Goal: Task Accomplishment & Management: Use online tool/utility

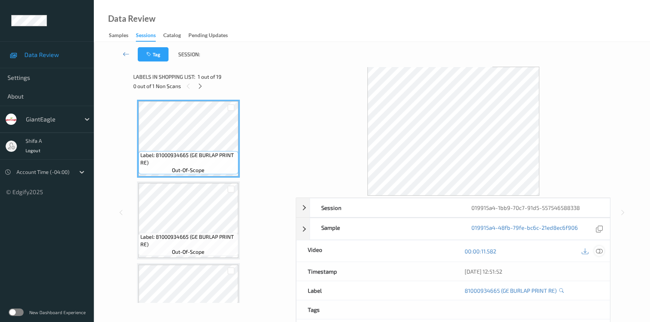
click at [601, 249] on icon at bounding box center [599, 251] width 7 height 7
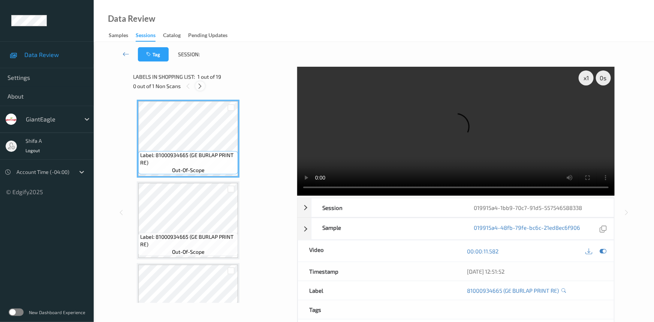
click at [198, 88] on icon at bounding box center [200, 86] width 6 height 7
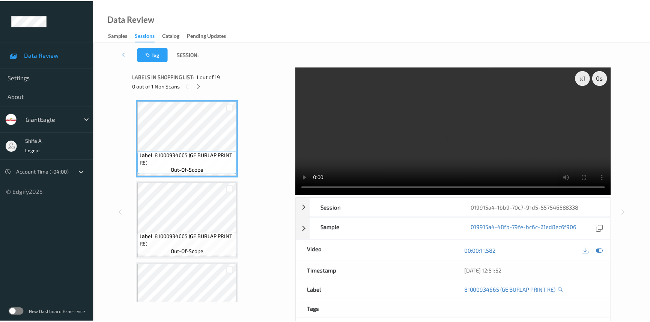
scroll to position [574, 0]
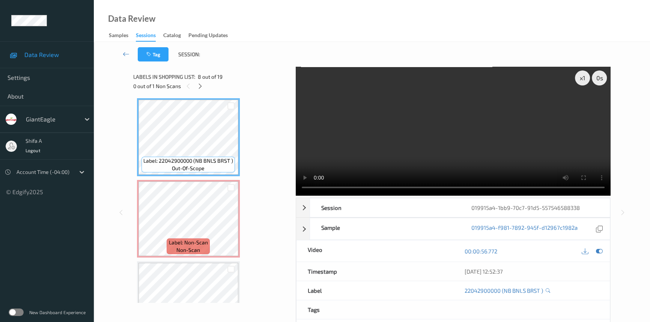
drag, startPoint x: 516, startPoint y: 145, endPoint x: 394, endPoint y: 165, distance: 123.5
click at [515, 145] on video at bounding box center [453, 131] width 315 height 129
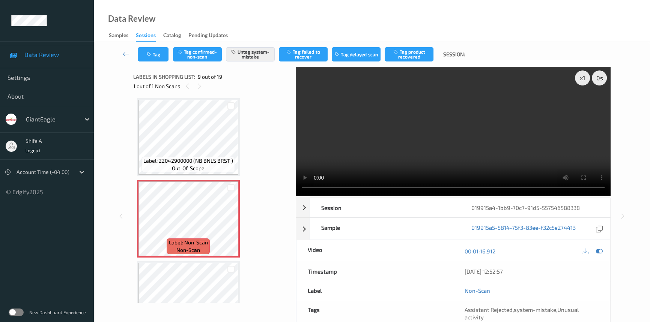
click at [512, 139] on video at bounding box center [453, 131] width 315 height 129
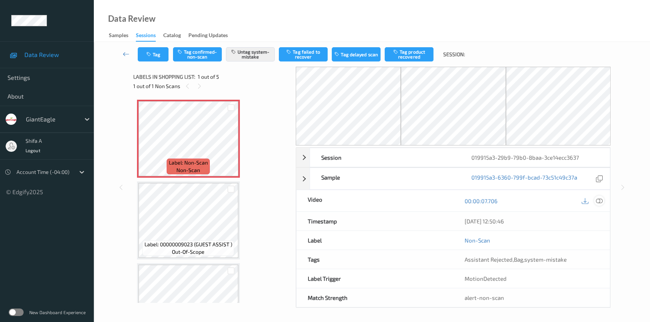
click at [600, 200] on icon at bounding box center [599, 201] width 7 height 7
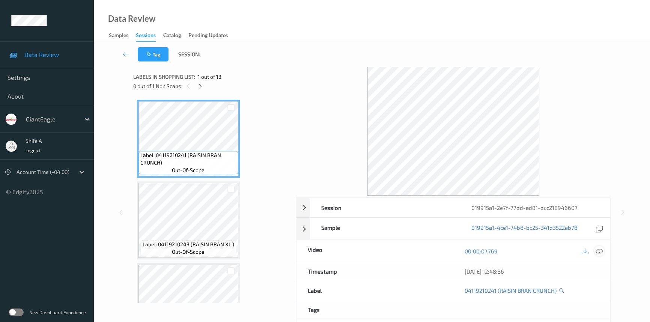
click at [600, 249] on icon at bounding box center [599, 251] width 7 height 7
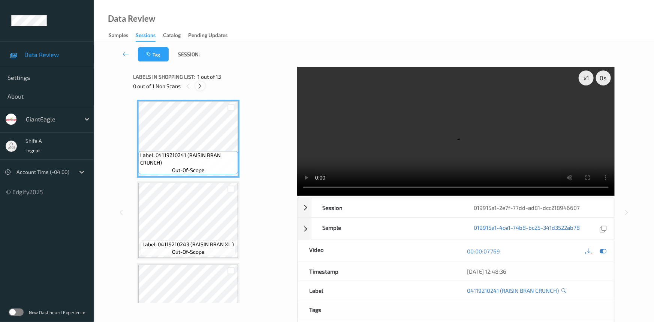
click at [203, 86] on icon at bounding box center [200, 86] width 6 height 7
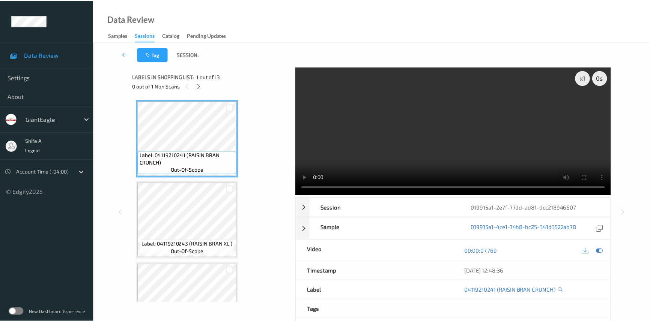
scroll to position [856, 0]
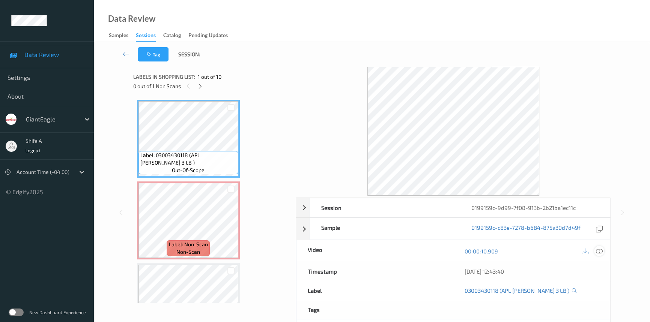
click at [599, 251] on icon at bounding box center [599, 251] width 7 height 7
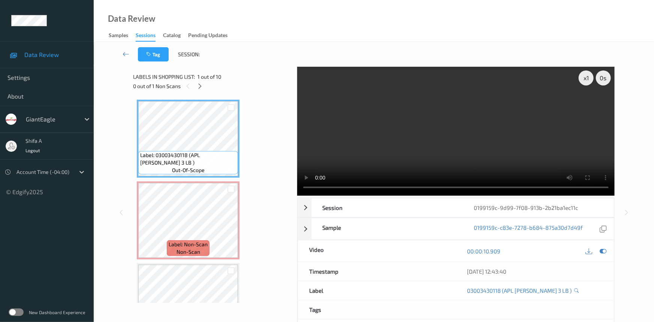
drag, startPoint x: 251, startPoint y: 232, endPoint x: 240, endPoint y: 225, distance: 12.3
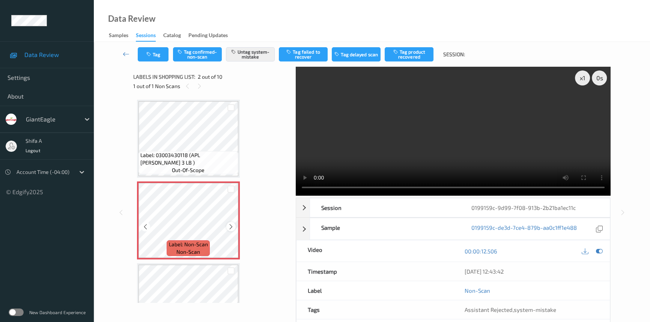
click at [229, 225] on icon at bounding box center [231, 227] width 6 height 7
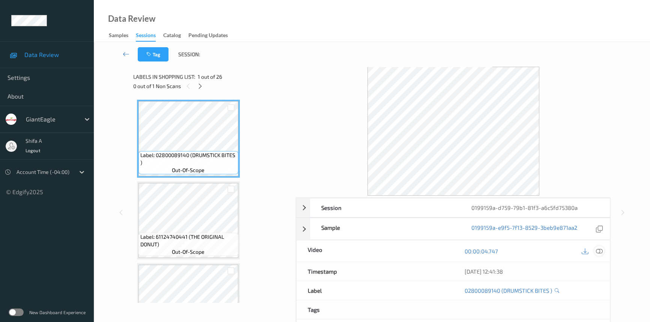
click at [599, 252] on icon at bounding box center [599, 251] width 7 height 7
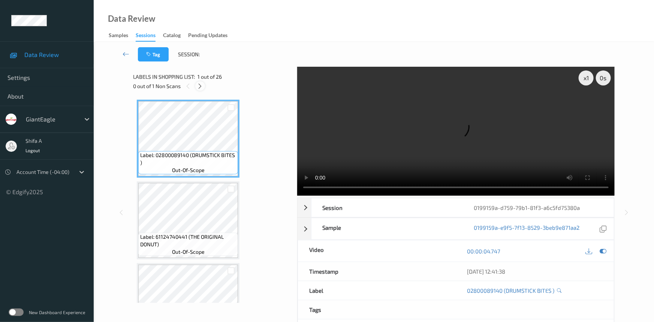
click at [200, 86] on icon at bounding box center [200, 86] width 6 height 7
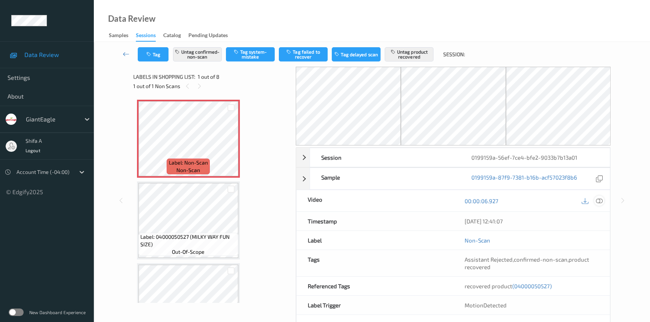
click at [601, 203] on icon at bounding box center [599, 201] width 7 height 7
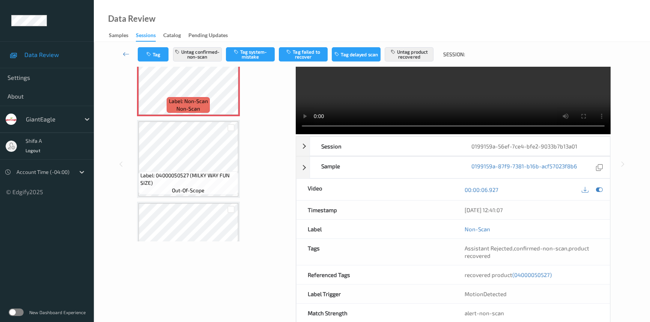
scroll to position [77, 0]
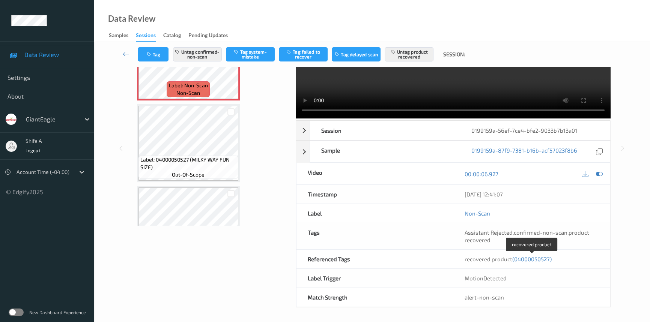
click at [542, 258] on span "(04000050527)" at bounding box center [531, 259] width 39 height 7
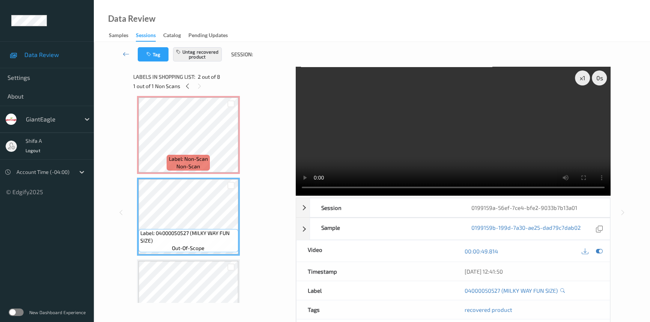
scroll to position [0, 0]
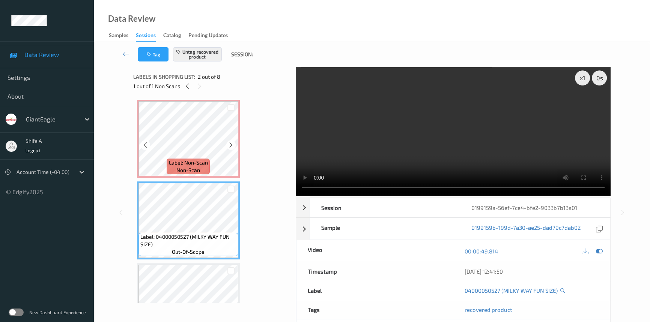
click at [194, 163] on span "Label: Non-Scan" at bounding box center [188, 163] width 39 height 8
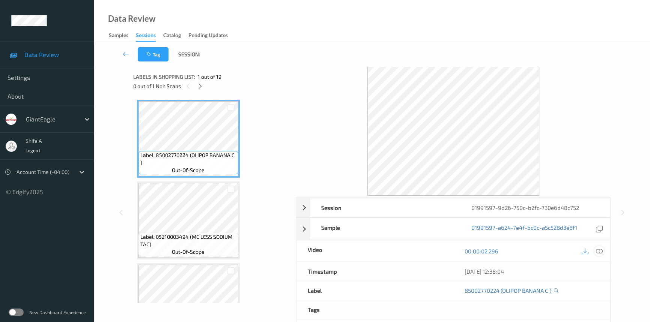
click at [598, 250] on icon at bounding box center [599, 251] width 7 height 7
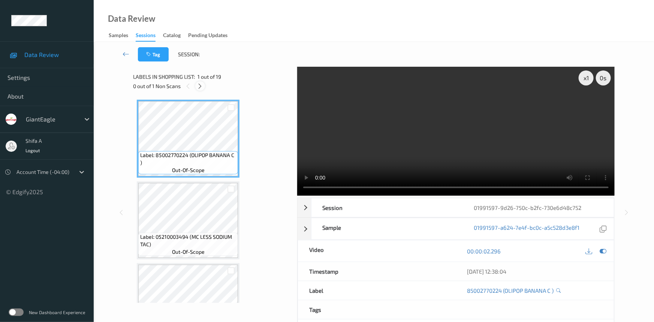
click at [198, 87] on icon at bounding box center [200, 86] width 6 height 7
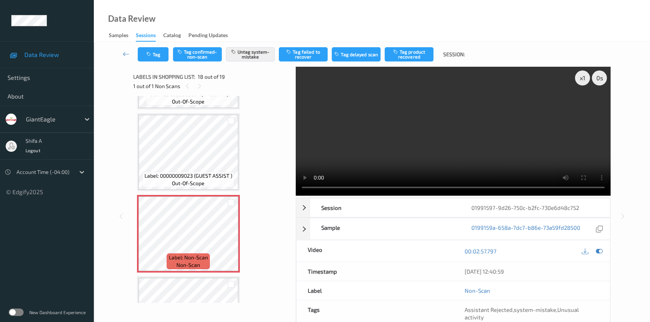
scroll to position [1345, 0]
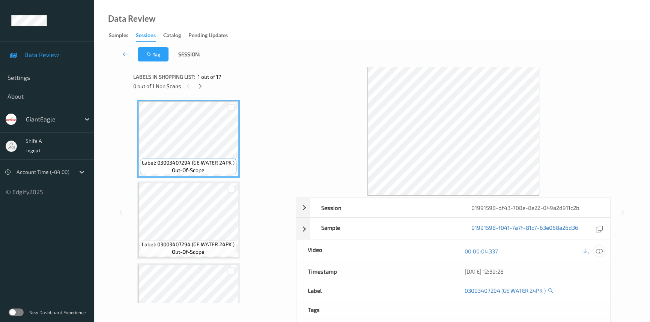
click at [600, 251] on icon at bounding box center [599, 251] width 7 height 7
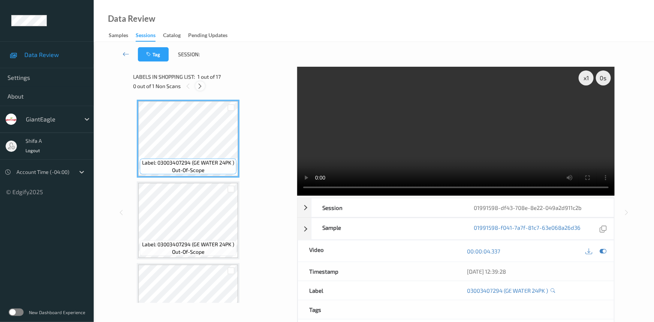
click at [202, 82] on div at bounding box center [199, 85] width 9 height 9
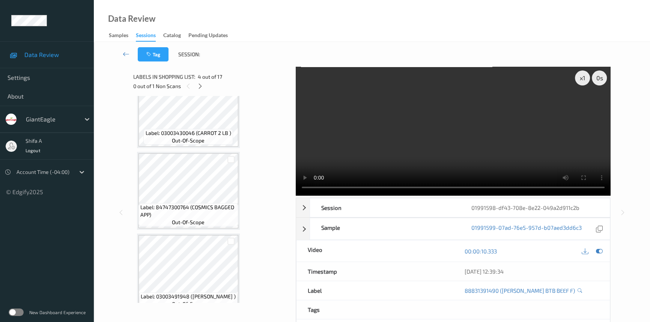
scroll to position [492, 0]
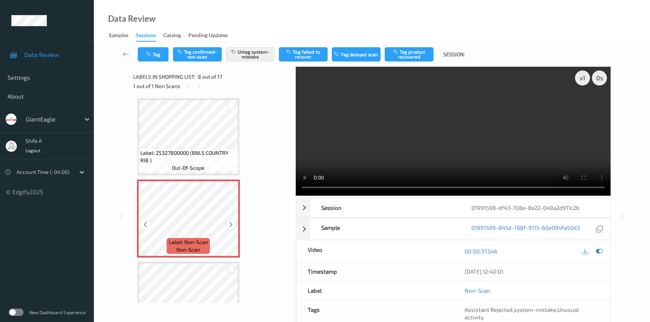
click at [230, 222] on icon at bounding box center [231, 224] width 6 height 7
click at [230, 221] on icon at bounding box center [231, 224] width 6 height 7
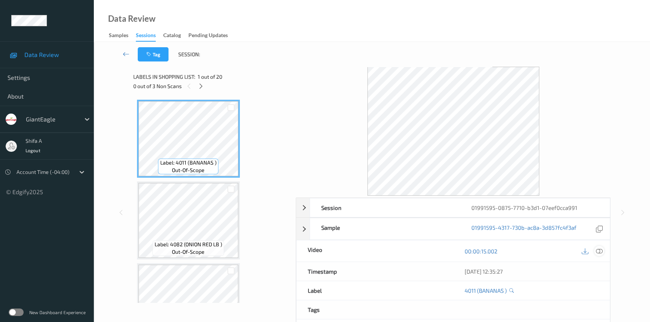
click at [602, 253] on icon at bounding box center [599, 251] width 7 height 7
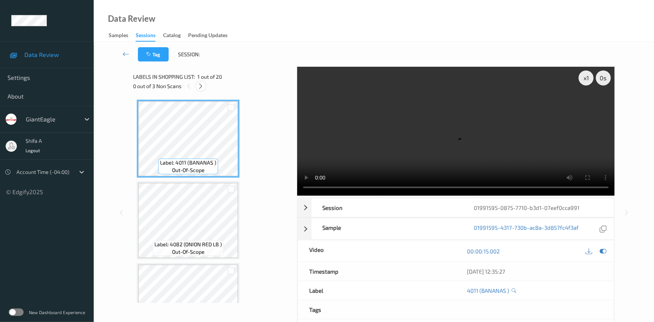
click at [201, 86] on icon at bounding box center [201, 86] width 6 height 7
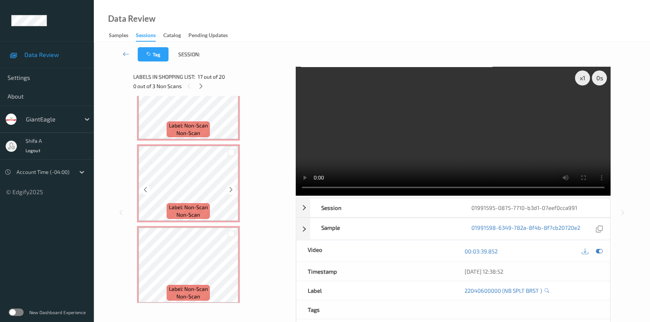
scroll to position [1290, 0]
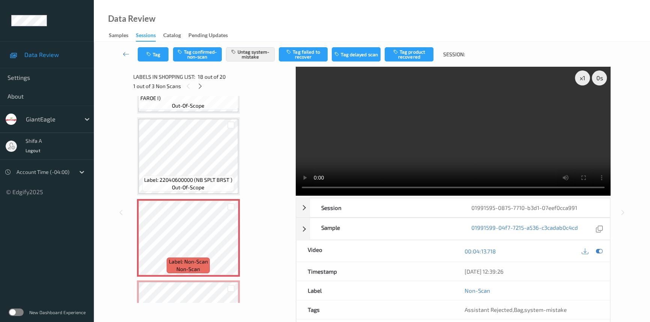
click at [502, 165] on video at bounding box center [453, 131] width 315 height 129
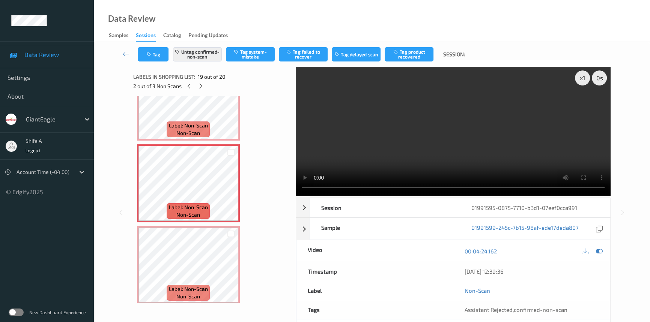
scroll to position [1380, 0]
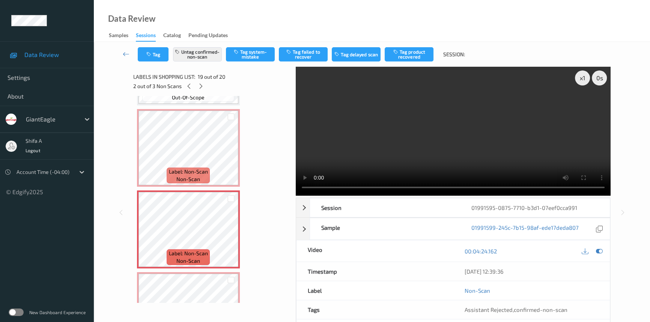
click at [476, 140] on video at bounding box center [453, 131] width 315 height 129
click at [230, 233] on icon at bounding box center [231, 236] width 6 height 7
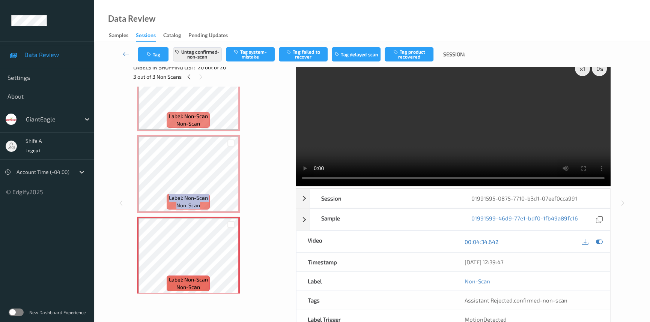
scroll to position [0, 0]
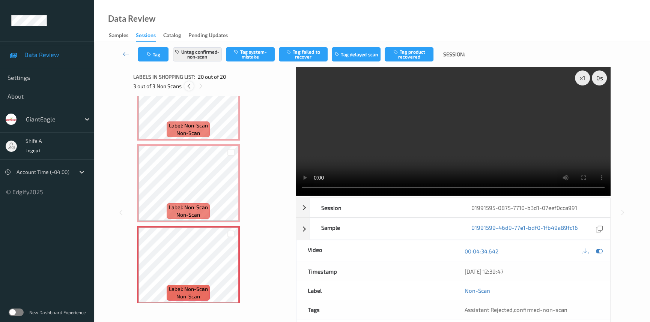
click at [190, 86] on icon at bounding box center [189, 86] width 6 height 7
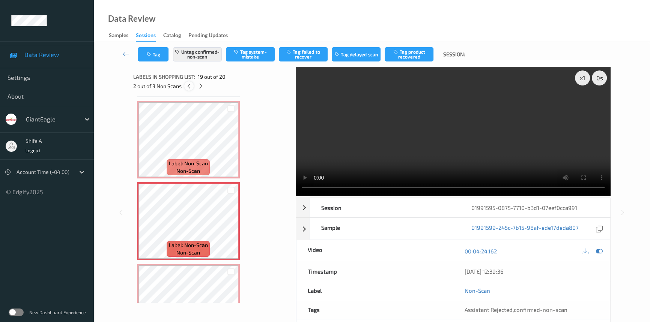
click at [190, 86] on icon at bounding box center [189, 86] width 6 height 7
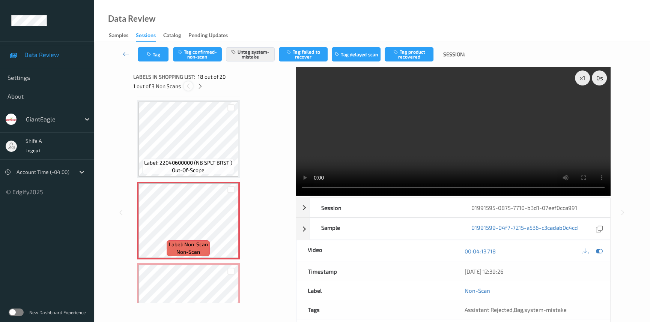
click at [190, 86] on icon at bounding box center [188, 86] width 6 height 7
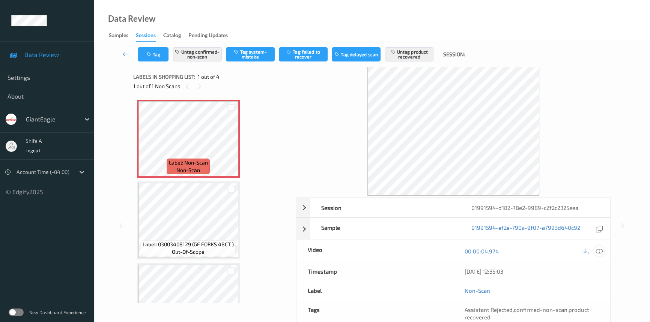
click at [600, 248] on icon at bounding box center [599, 251] width 7 height 7
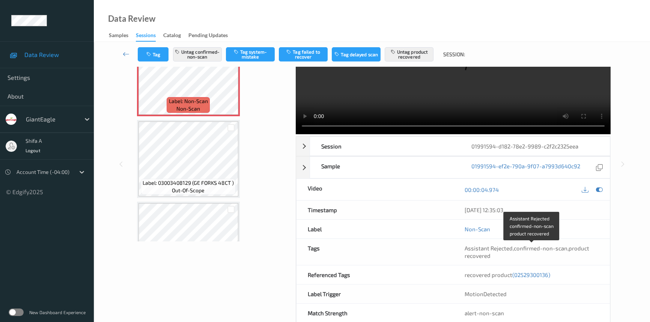
scroll to position [77, 0]
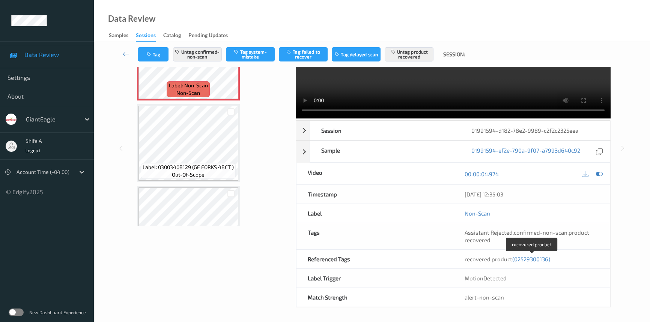
click at [541, 257] on span "(02529300136)" at bounding box center [531, 259] width 38 height 7
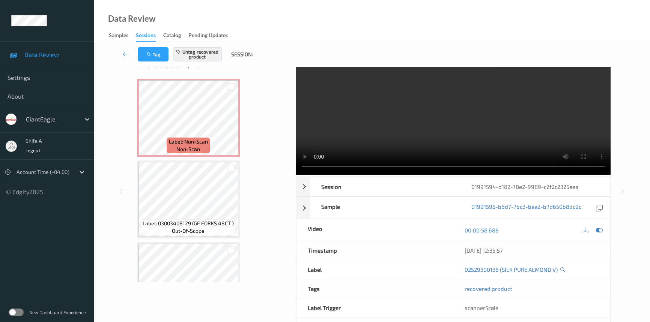
scroll to position [0, 0]
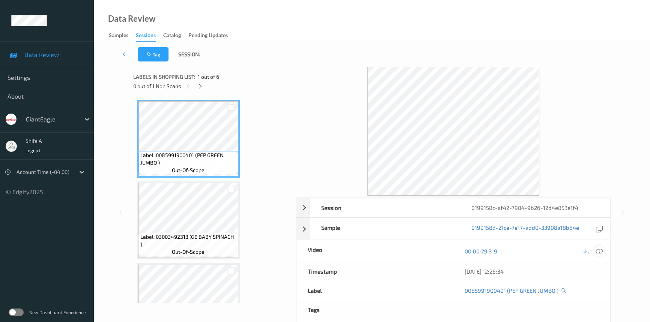
drag, startPoint x: 600, startPoint y: 252, endPoint x: 513, endPoint y: 216, distance: 93.8
click at [600, 252] on icon at bounding box center [599, 251] width 7 height 7
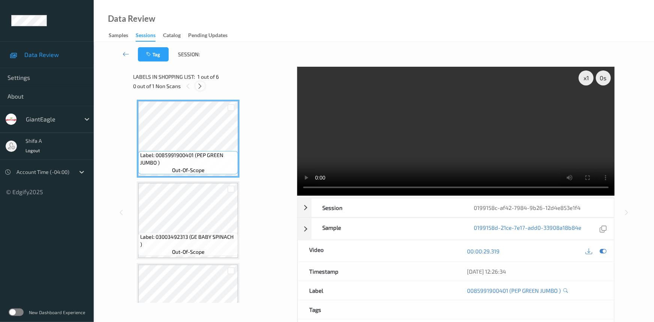
click at [201, 88] on icon at bounding box center [200, 86] width 6 height 7
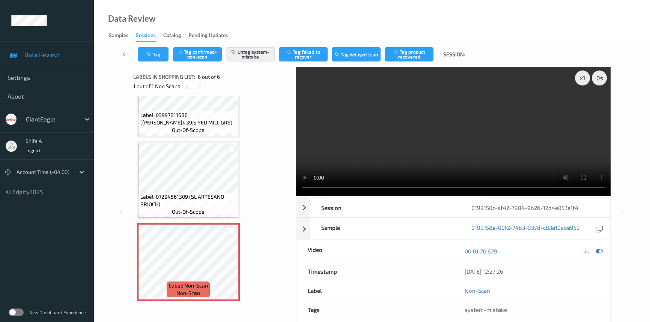
scroll to position [240, 0]
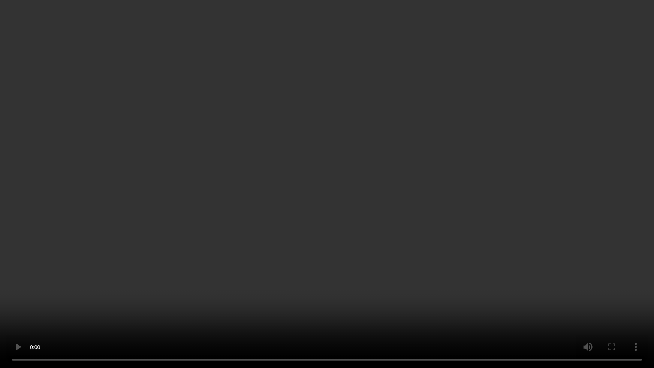
click at [365, 322] on video at bounding box center [327, 184] width 654 height 368
click at [345, 240] on video at bounding box center [327, 184] width 654 height 368
click at [458, 298] on video at bounding box center [327, 184] width 654 height 368
click at [378, 257] on video at bounding box center [327, 184] width 654 height 368
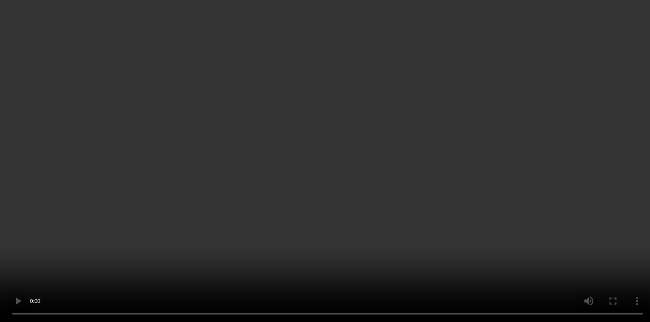
scroll to position [285, 0]
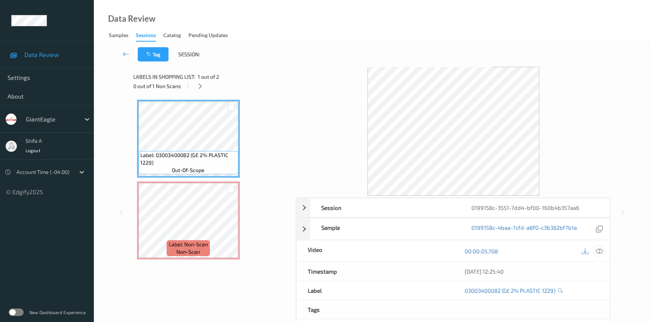
click at [595, 249] on div at bounding box center [599, 251] width 10 height 10
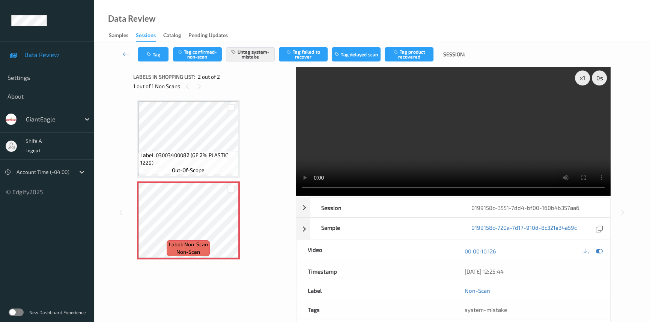
click at [610, 175] on div "x 1 0 s Session 0199158c-3551-7dd4-bf00-160b4b357aa6 Session ID 0199158c-3551-7…" at bounding box center [371, 212] width 525 height 291
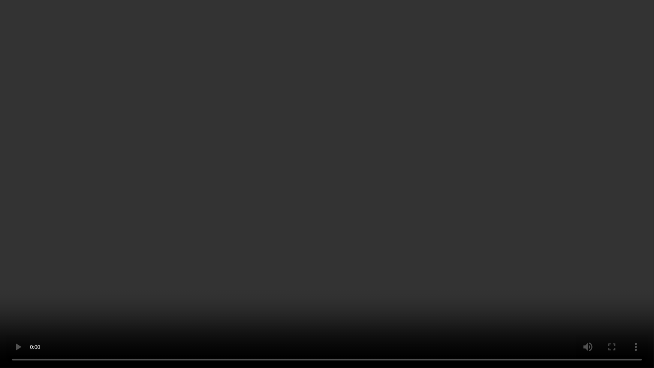
click at [622, 279] on video at bounding box center [327, 184] width 654 height 368
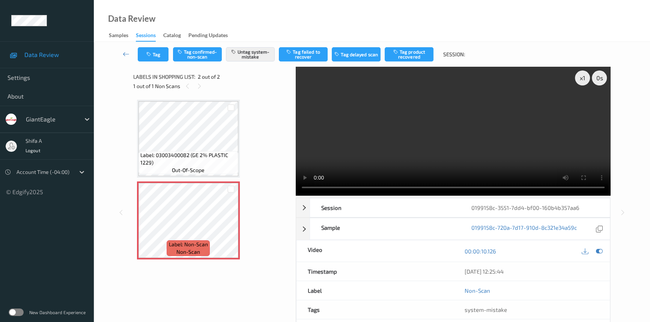
click at [482, 115] on video at bounding box center [453, 131] width 315 height 129
click at [390, 142] on video at bounding box center [453, 131] width 315 height 129
click at [260, 51] on button "Untag system-mistake" at bounding box center [250, 54] width 49 height 14
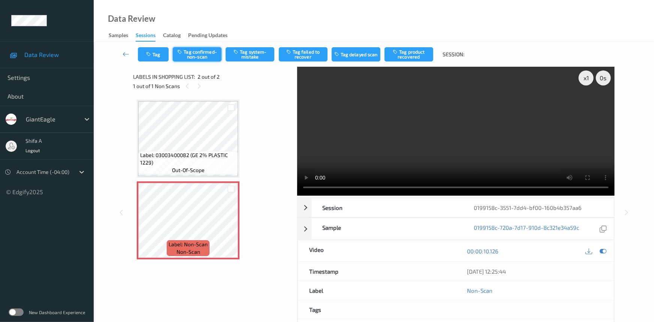
click at [200, 55] on button "Tag confirmed-non-scan" at bounding box center [197, 54] width 49 height 14
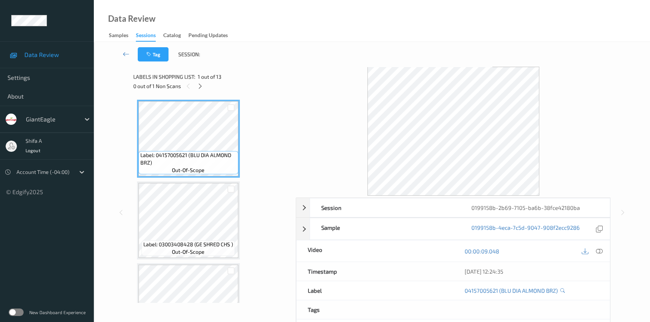
click at [600, 251] on icon at bounding box center [599, 251] width 7 height 7
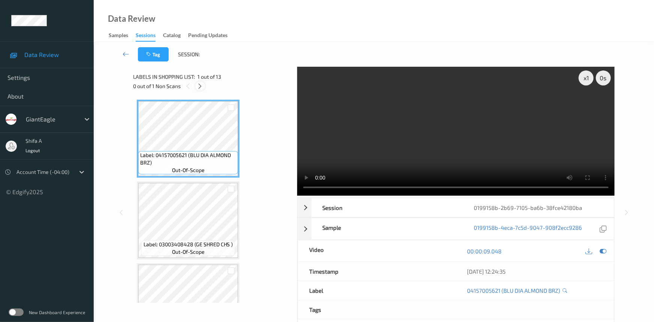
click at [199, 86] on icon at bounding box center [200, 86] width 6 height 7
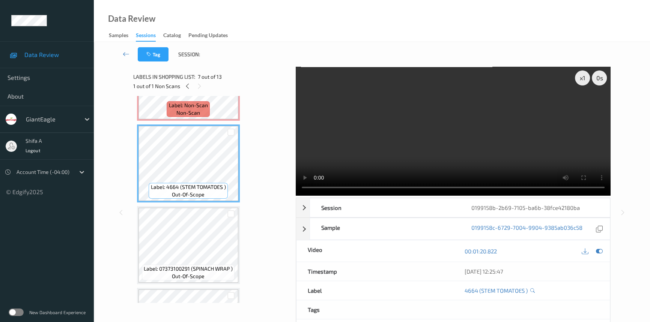
scroll to position [330, 0]
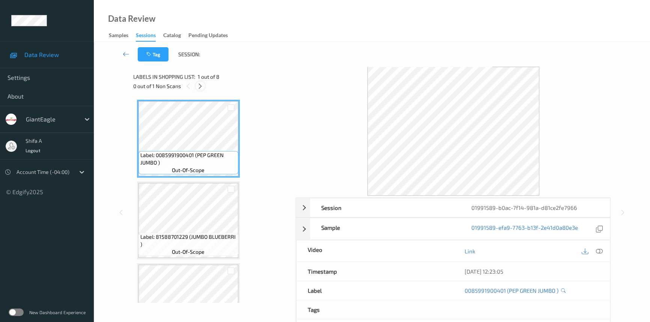
click at [202, 85] on icon at bounding box center [200, 86] width 6 height 7
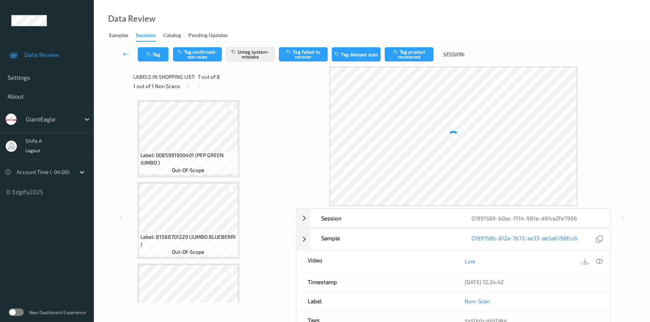
scroll to position [411, 0]
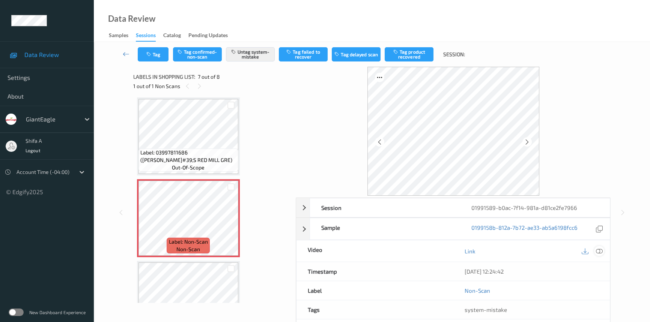
click at [601, 249] on icon at bounding box center [599, 251] width 7 height 7
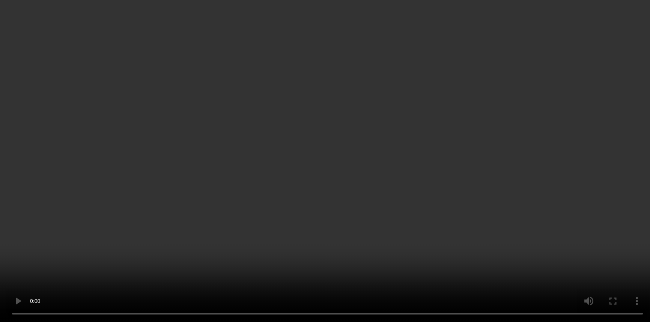
scroll to position [0, 0]
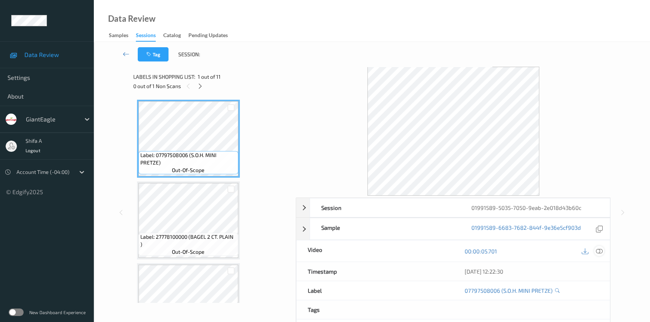
click at [599, 252] on icon at bounding box center [599, 251] width 7 height 7
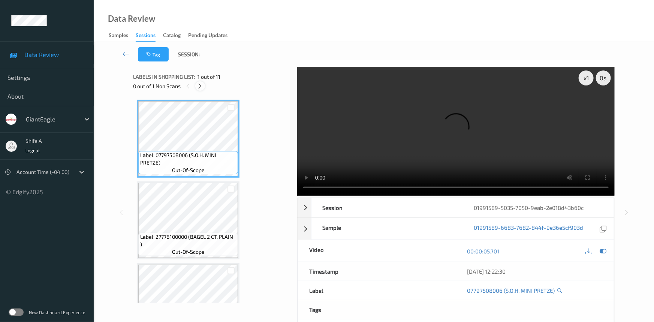
click at [200, 87] on icon at bounding box center [200, 86] width 6 height 7
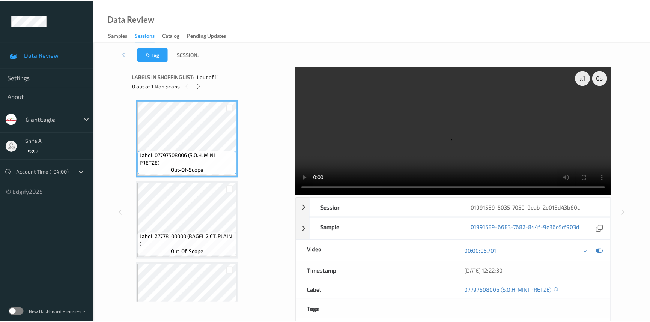
scroll to position [248, 0]
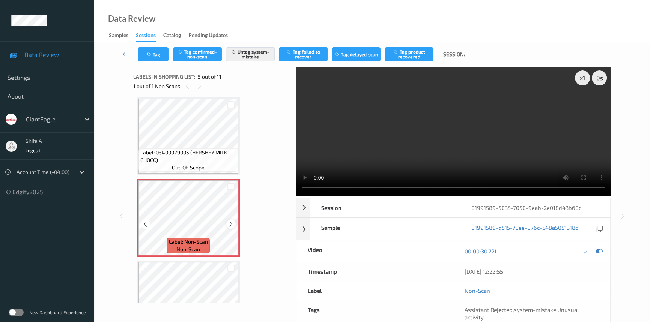
click at [231, 222] on icon at bounding box center [231, 224] width 6 height 7
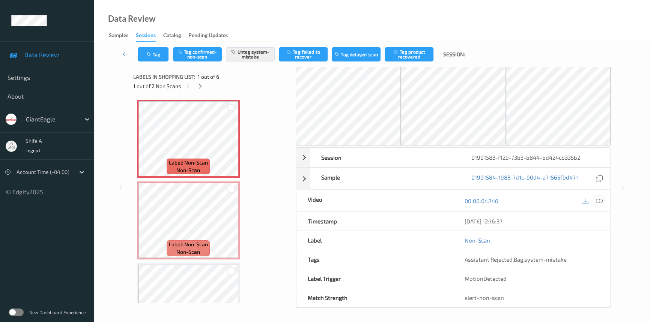
click at [600, 199] on icon at bounding box center [599, 201] width 7 height 7
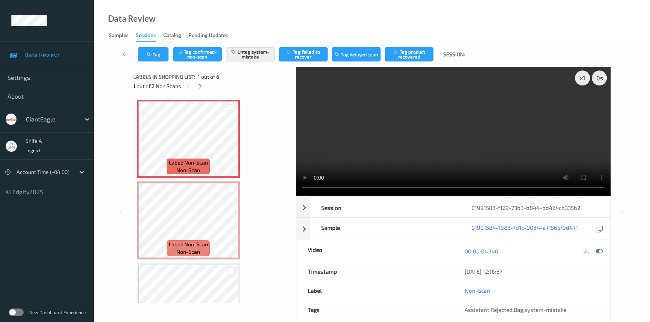
click at [508, 128] on video at bounding box center [453, 131] width 315 height 129
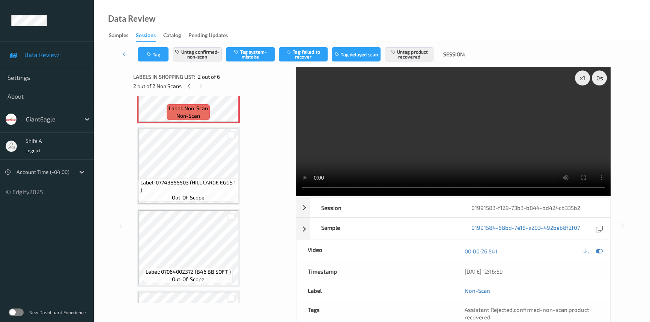
click at [497, 133] on video at bounding box center [453, 131] width 315 height 129
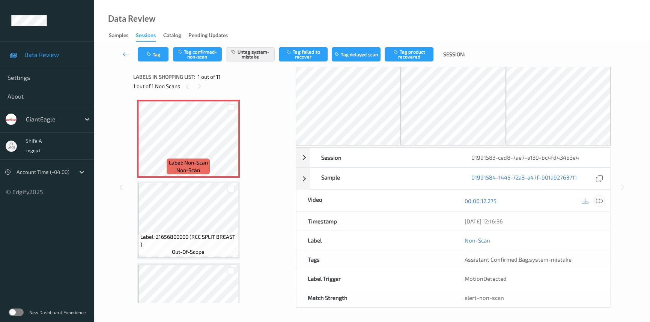
click at [597, 201] on icon at bounding box center [599, 201] width 7 height 7
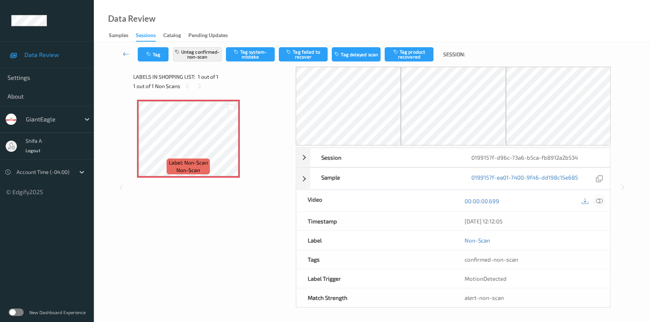
click at [599, 203] on icon at bounding box center [599, 201] width 7 height 7
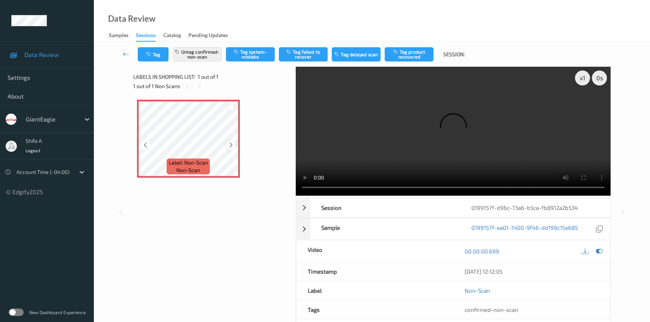
click at [231, 145] on icon at bounding box center [231, 145] width 6 height 7
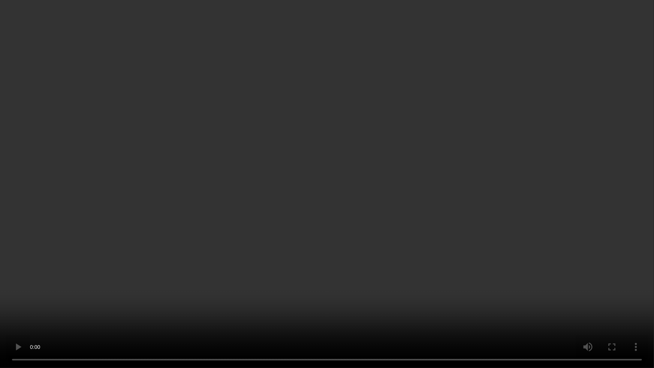
click at [442, 209] on video at bounding box center [327, 184] width 654 height 368
click at [365, 299] on video at bounding box center [327, 184] width 654 height 368
click at [363, 292] on video at bounding box center [327, 184] width 654 height 368
click at [377, 299] on video at bounding box center [327, 184] width 654 height 368
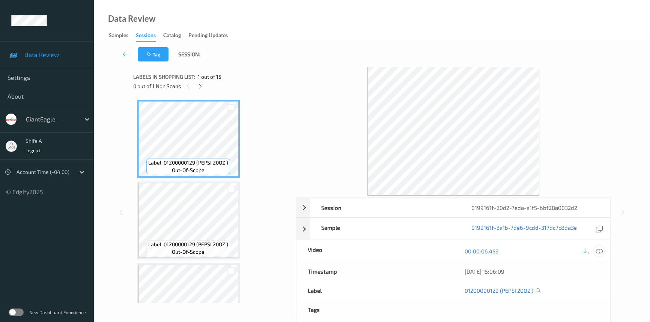
click at [600, 248] on icon at bounding box center [599, 251] width 7 height 7
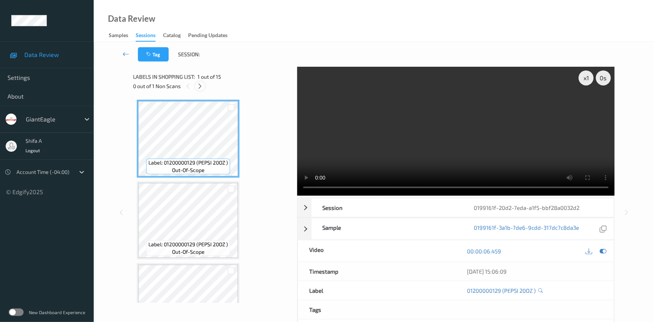
click at [201, 82] on div at bounding box center [199, 85] width 9 height 9
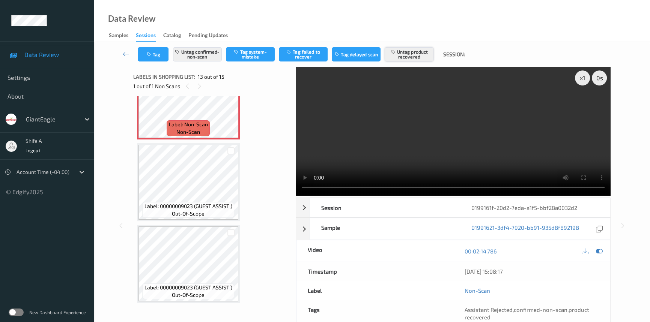
click at [409, 56] on button "Untag product recovered" at bounding box center [408, 54] width 49 height 14
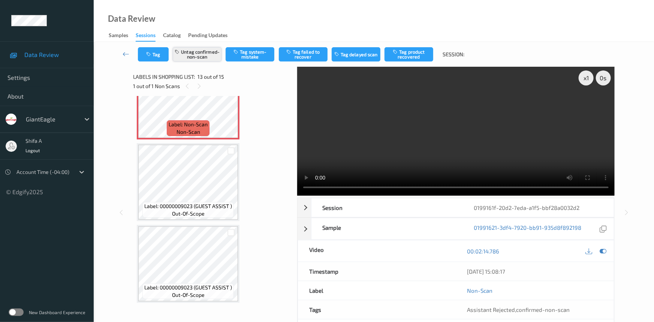
click at [203, 58] on button "Untag confirmed-non-scan" at bounding box center [197, 54] width 49 height 14
click at [258, 56] on button "Tag system-mistake" at bounding box center [250, 54] width 49 height 14
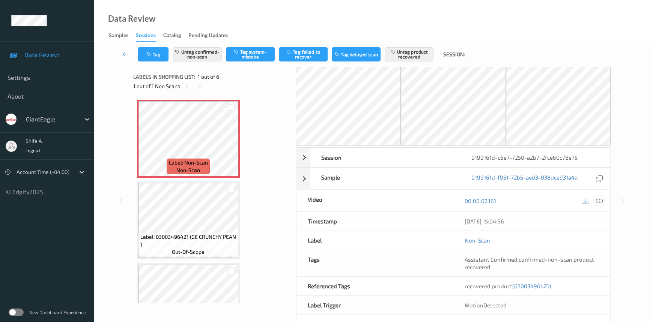
click at [598, 201] on icon at bounding box center [599, 201] width 7 height 7
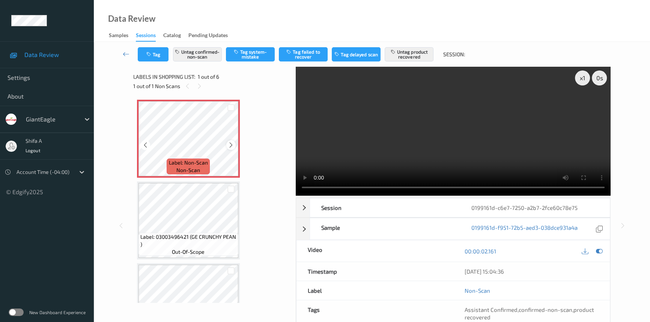
click at [228, 144] on icon at bounding box center [231, 145] width 6 height 7
click at [200, 47] on button "Untag confirmed-non-scan" at bounding box center [197, 54] width 49 height 14
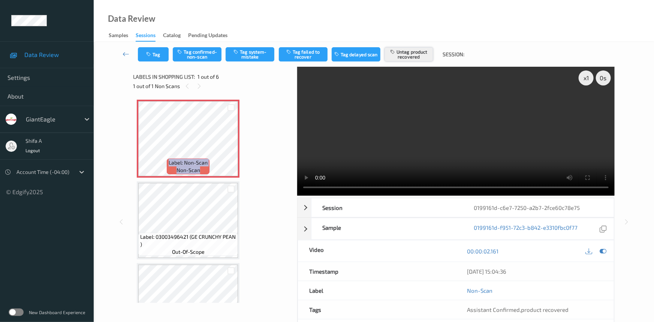
click at [411, 58] on button "Untag product recovered" at bounding box center [409, 54] width 49 height 14
click at [253, 57] on button "Tag system-mistake" at bounding box center [250, 54] width 49 height 14
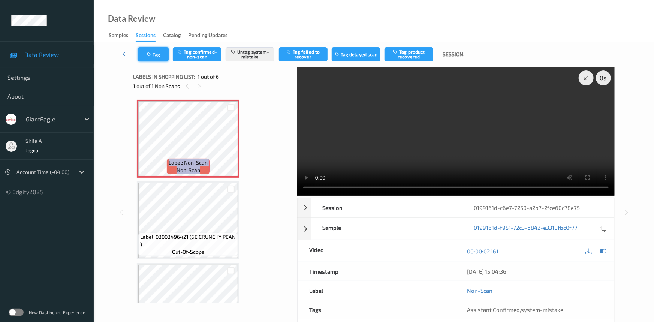
click at [159, 55] on button "Tag" at bounding box center [153, 54] width 31 height 14
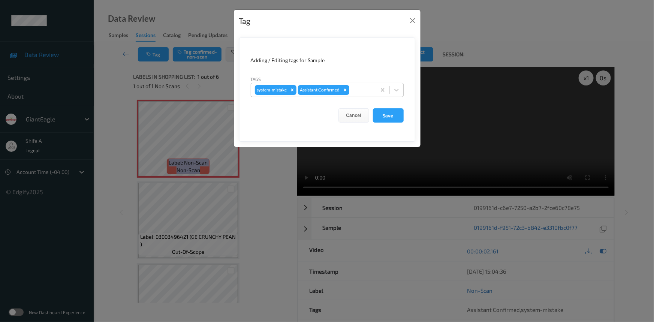
click at [360, 90] on div at bounding box center [361, 90] width 21 height 9
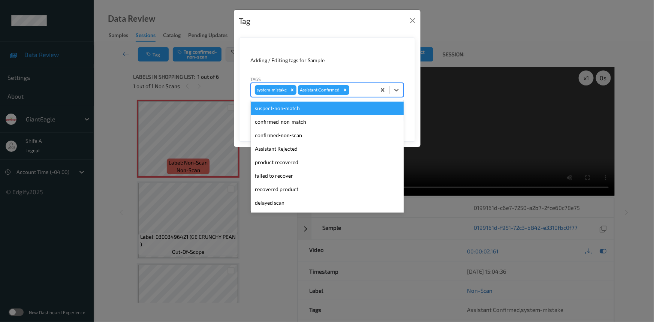
scroll to position [66, 0]
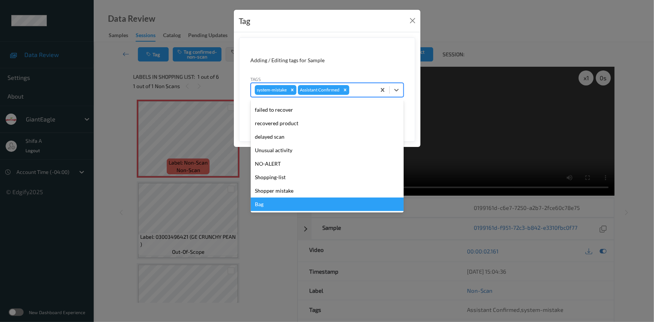
click at [280, 199] on div "Bag" at bounding box center [327, 205] width 153 height 14
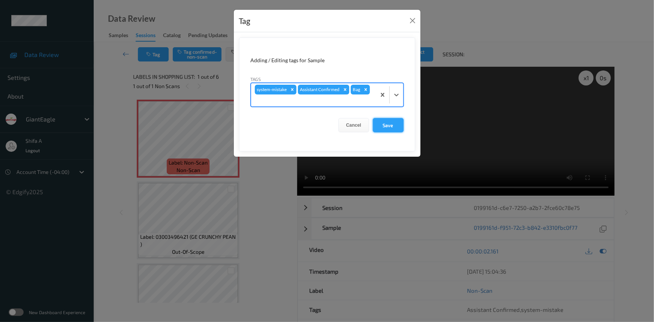
click at [392, 124] on button "Save" at bounding box center [388, 125] width 31 height 14
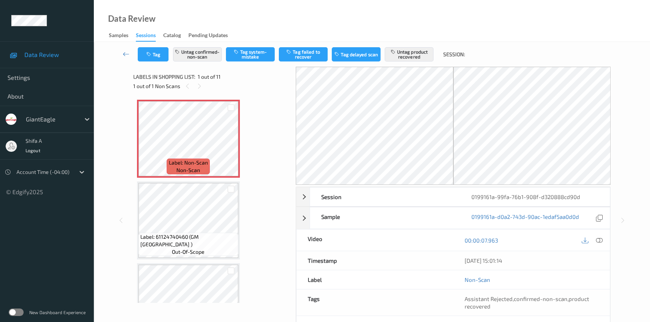
click at [602, 244] on div at bounding box center [591, 240] width 24 height 10
click at [599, 238] on icon at bounding box center [599, 240] width 7 height 7
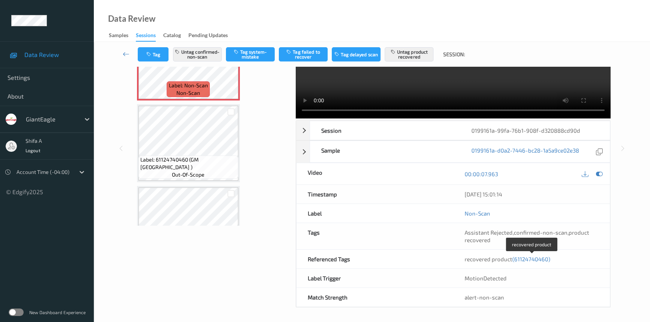
click at [531, 258] on span "(61124740460)" at bounding box center [531, 259] width 38 height 7
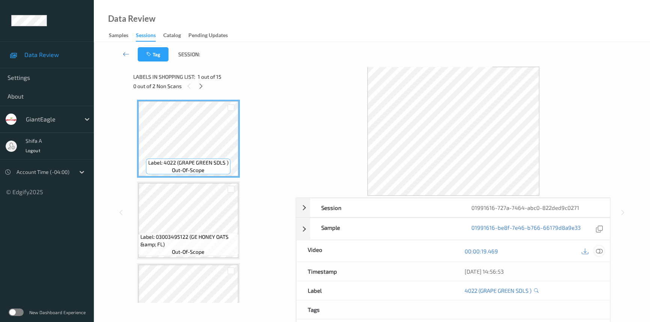
click at [603, 251] on div at bounding box center [599, 251] width 10 height 10
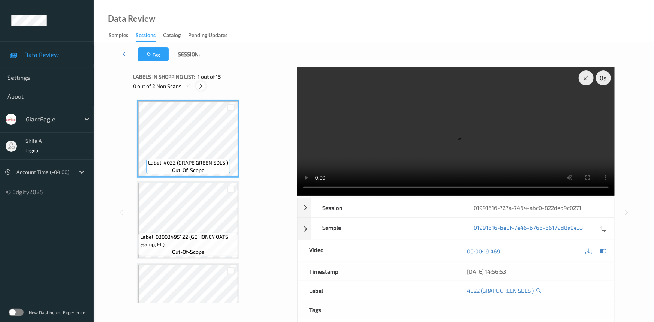
click at [201, 86] on icon at bounding box center [201, 86] width 6 height 7
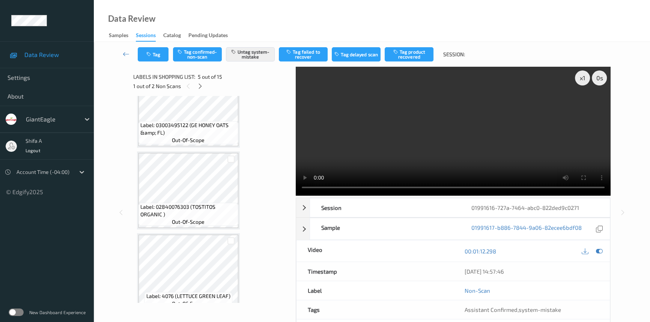
scroll to position [248, 0]
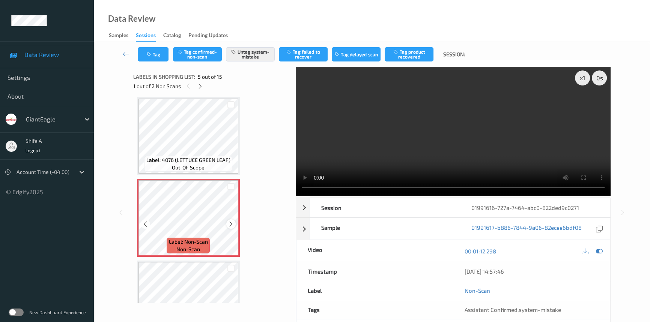
click at [231, 222] on icon at bounding box center [231, 224] width 6 height 7
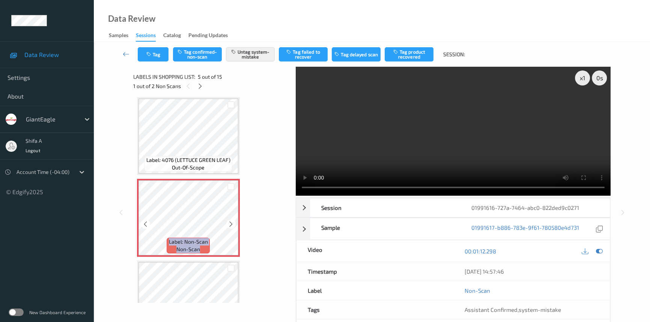
click at [231, 222] on icon at bounding box center [231, 224] width 6 height 7
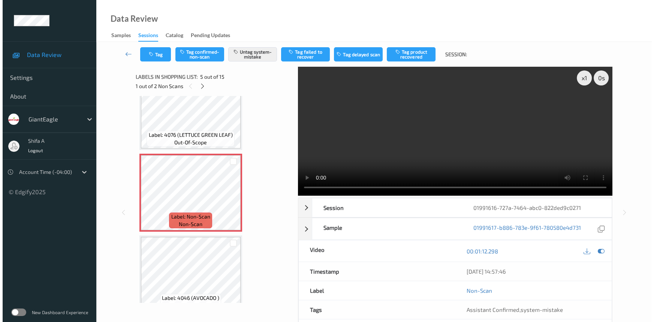
scroll to position [273, 0]
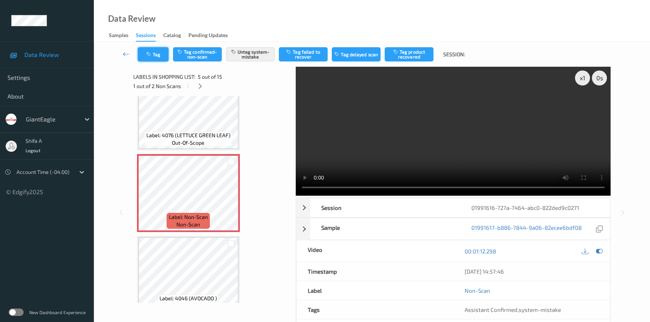
click at [153, 54] on button "Tag" at bounding box center [153, 54] width 31 height 14
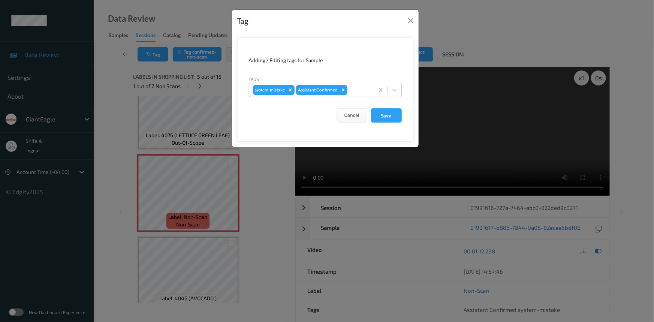
click at [367, 88] on div at bounding box center [359, 90] width 21 height 9
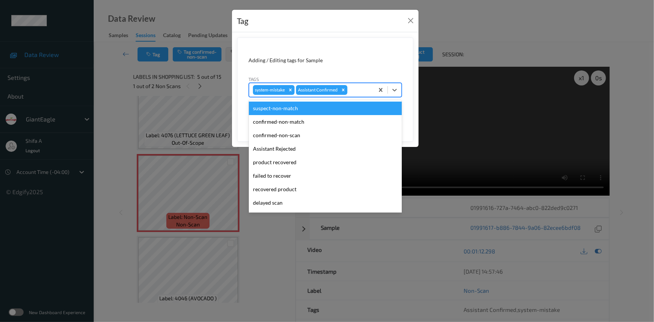
scroll to position [66, 0]
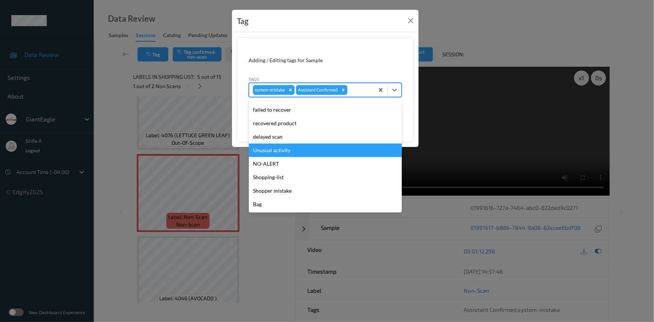
click at [289, 150] on div "Unusual activity" at bounding box center [325, 151] width 153 height 14
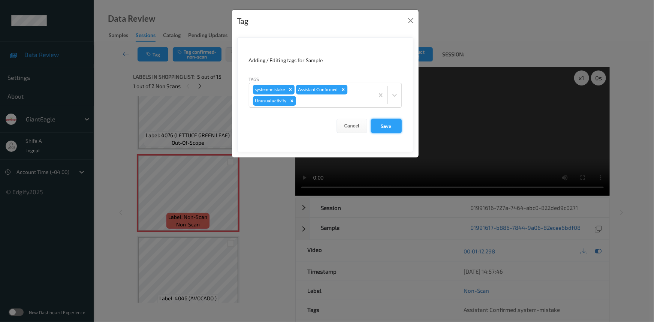
click at [387, 122] on button "Save" at bounding box center [386, 126] width 31 height 14
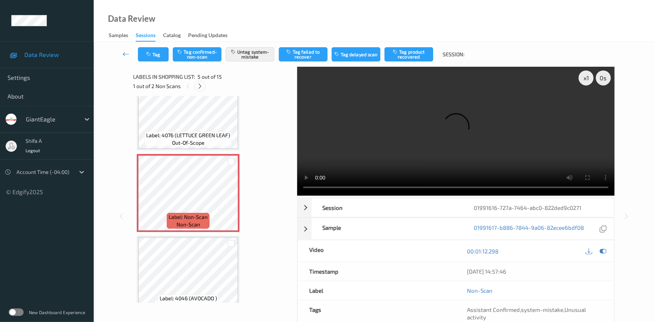
click at [200, 87] on icon at bounding box center [200, 86] width 6 height 7
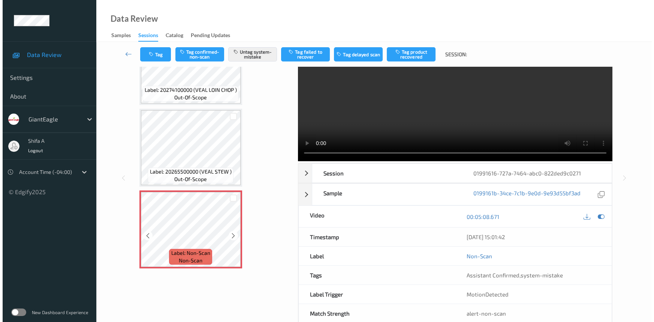
scroll to position [51, 0]
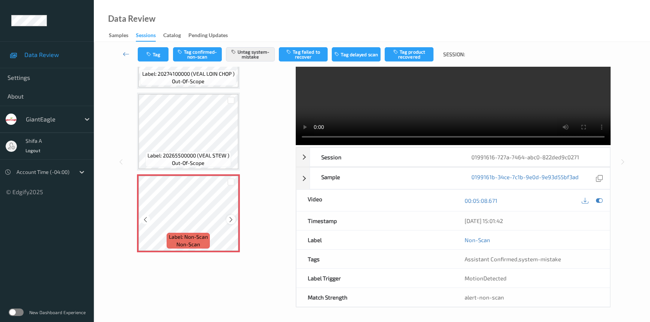
click at [233, 216] on icon at bounding box center [231, 219] width 6 height 7
click at [155, 53] on button "Tag" at bounding box center [153, 54] width 31 height 14
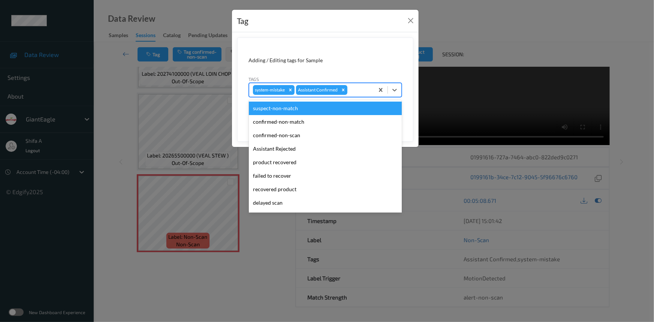
click at [359, 95] on div "system-mistake Assistant Confirmed" at bounding box center [311, 90] width 125 height 13
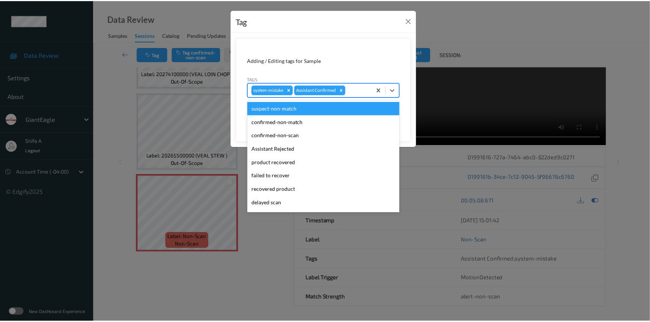
scroll to position [66, 0]
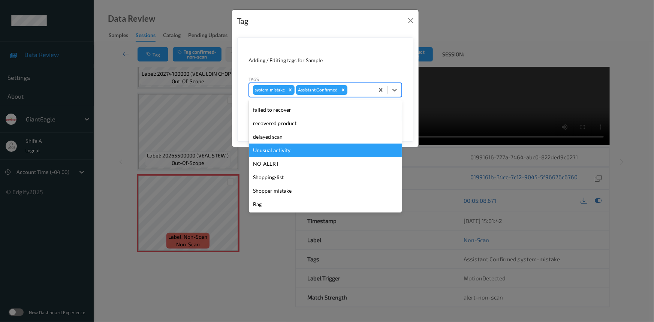
click at [292, 150] on div "Unusual activity" at bounding box center [325, 151] width 153 height 14
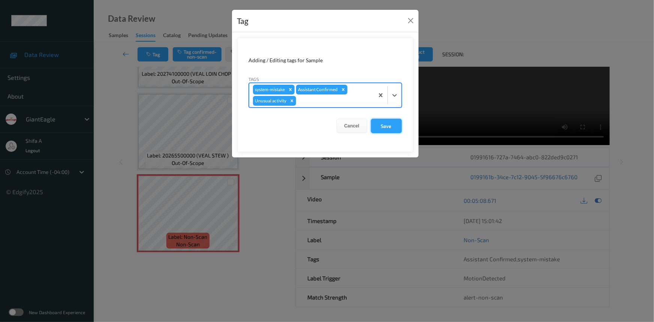
click at [385, 126] on button "Save" at bounding box center [386, 126] width 31 height 14
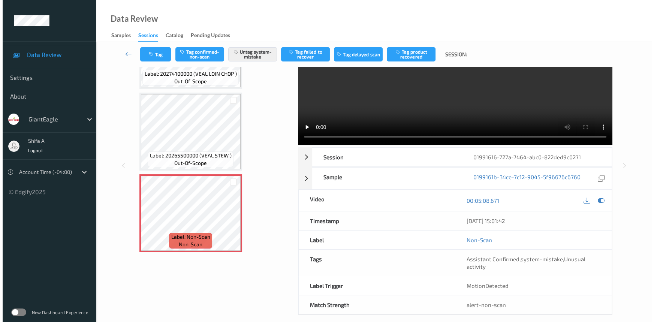
scroll to position [0, 0]
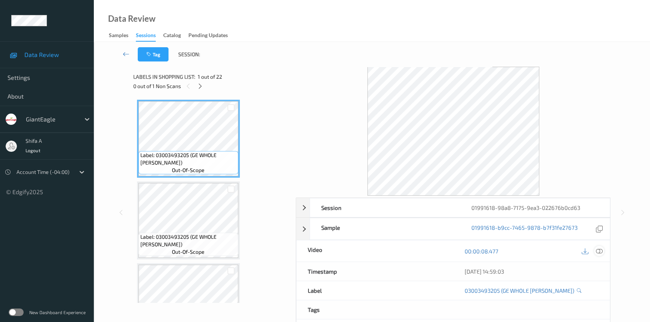
click at [576, 249] on div at bounding box center [599, 251] width 10 height 10
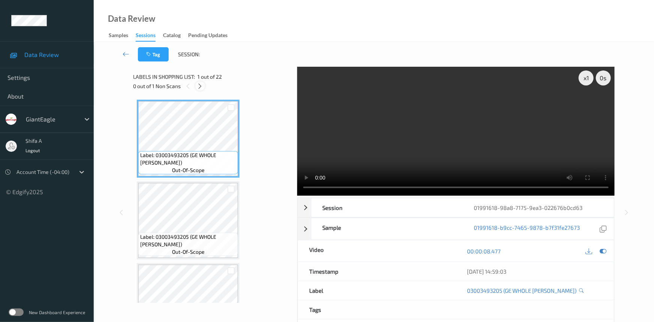
click at [198, 87] on icon at bounding box center [200, 86] width 6 height 7
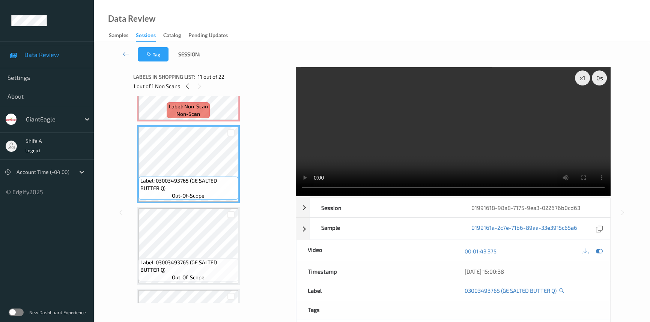
scroll to position [656, 0]
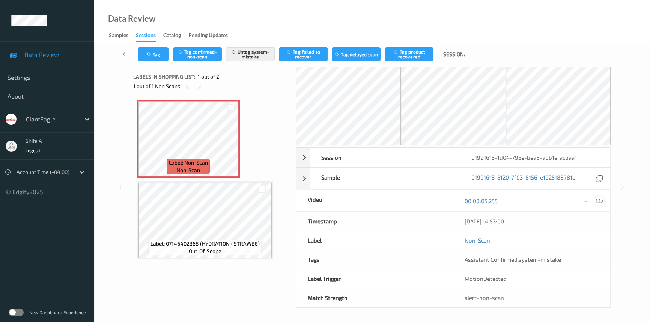
click at [599, 202] on icon at bounding box center [599, 201] width 7 height 7
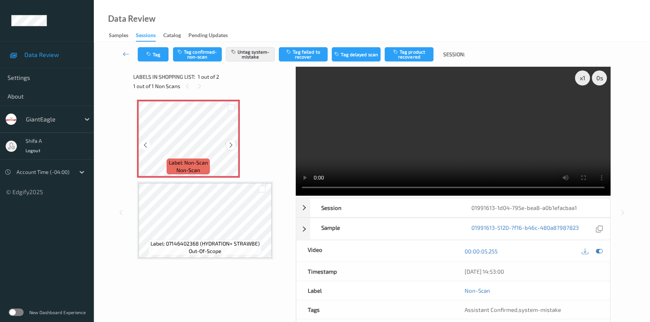
click at [231, 143] on icon at bounding box center [231, 145] width 6 height 7
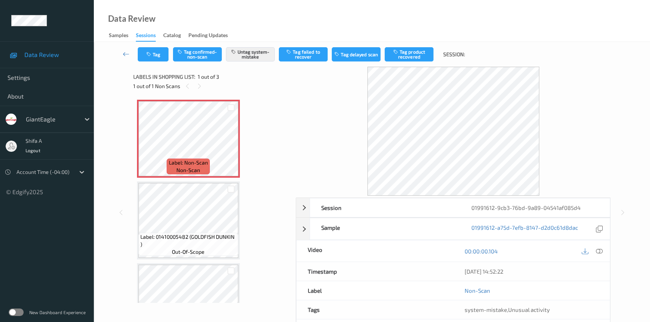
click at [598, 254] on icon at bounding box center [599, 251] width 7 height 7
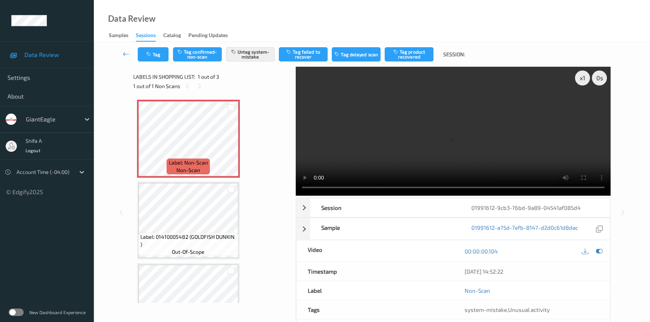
click at [297, 188] on video at bounding box center [453, 131] width 315 height 129
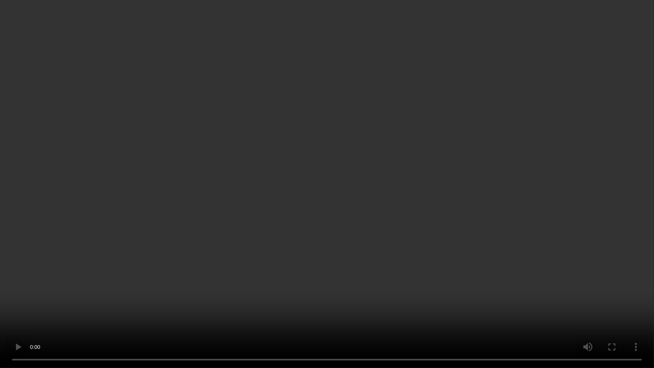
click at [447, 210] on video at bounding box center [327, 184] width 654 height 368
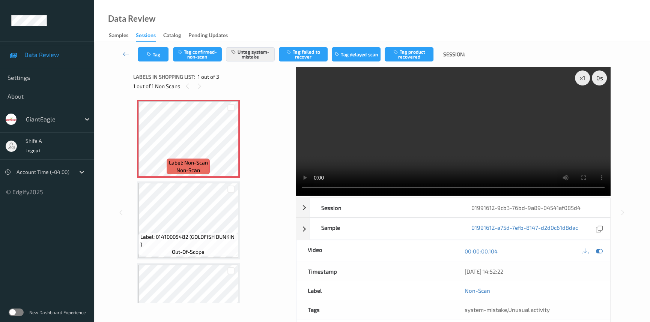
click at [466, 150] on video at bounding box center [453, 131] width 315 height 129
click at [161, 56] on button "Tag" at bounding box center [153, 54] width 31 height 14
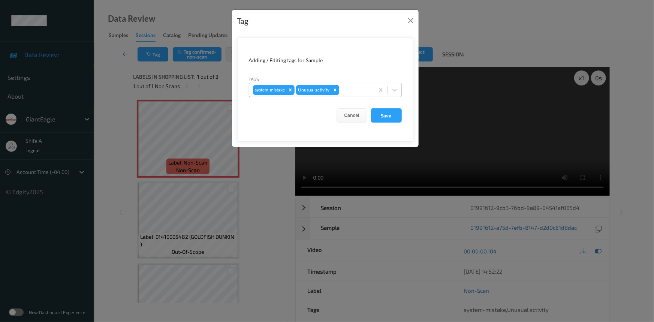
click at [333, 88] on icon "Remove Unusual activity" at bounding box center [335, 89] width 5 height 5
click at [386, 116] on button "Save" at bounding box center [386, 115] width 31 height 14
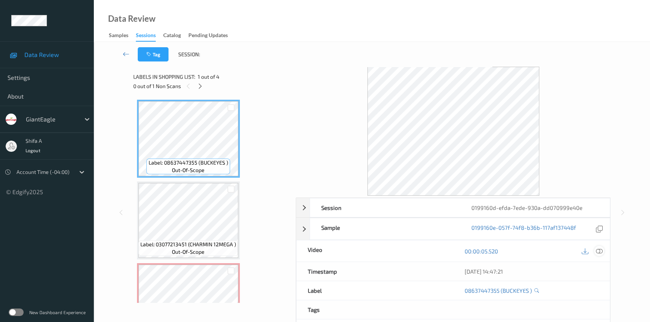
click at [599, 252] on icon at bounding box center [599, 251] width 7 height 7
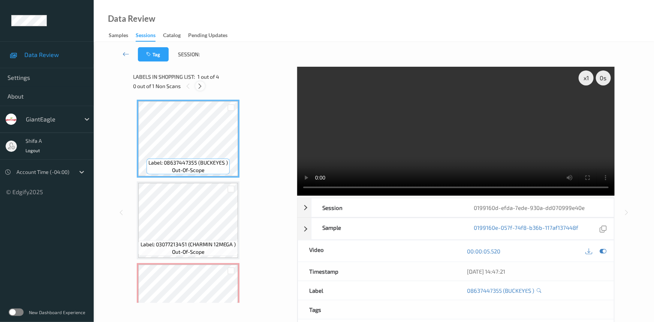
click at [202, 84] on icon at bounding box center [200, 86] width 6 height 7
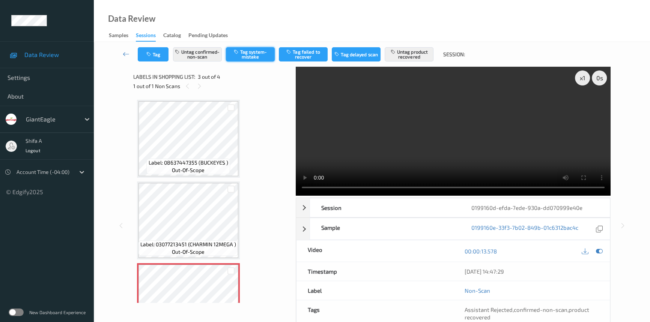
scroll to position [85, 0]
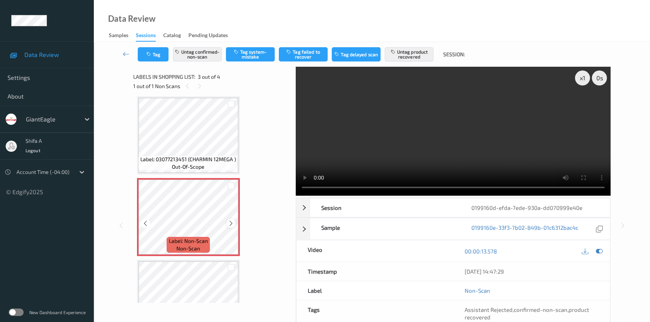
click at [227, 224] on div at bounding box center [230, 223] width 9 height 9
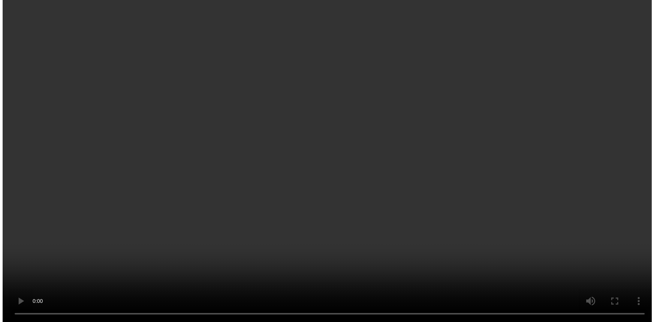
scroll to position [123, 0]
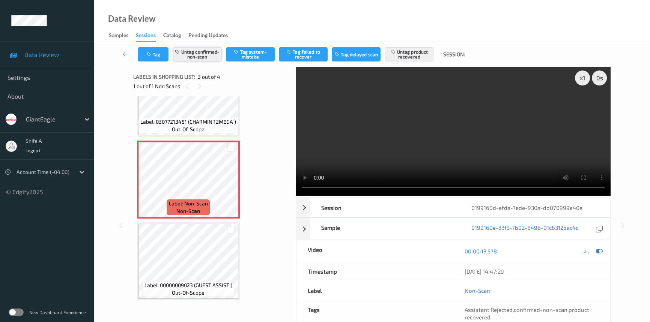
click at [208, 53] on button "Untag confirmed-non-scan" at bounding box center [197, 54] width 49 height 14
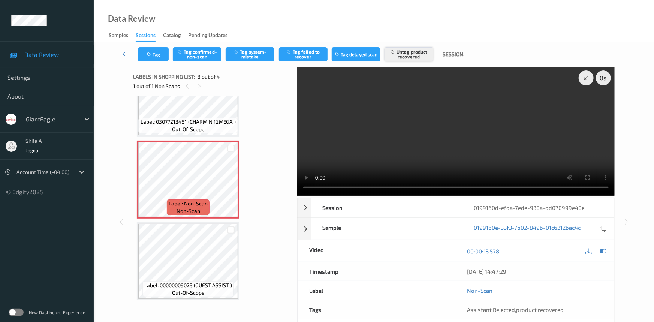
click at [419, 50] on button "Untag product recovered" at bounding box center [409, 54] width 49 height 14
click at [248, 57] on button "Tag system-mistake" at bounding box center [250, 54] width 49 height 14
click at [231, 186] on icon at bounding box center [231, 186] width 6 height 7
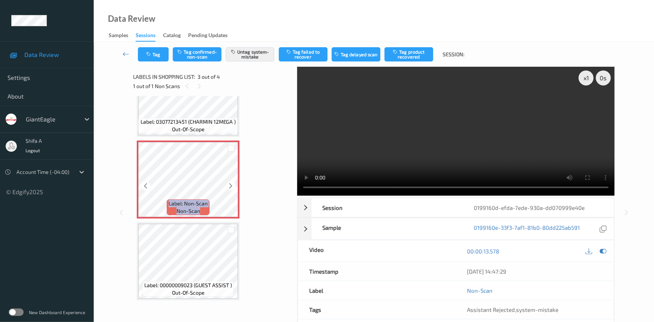
click at [231, 186] on icon at bounding box center [231, 186] width 6 height 7
click at [165, 49] on button "Tag" at bounding box center [153, 54] width 31 height 14
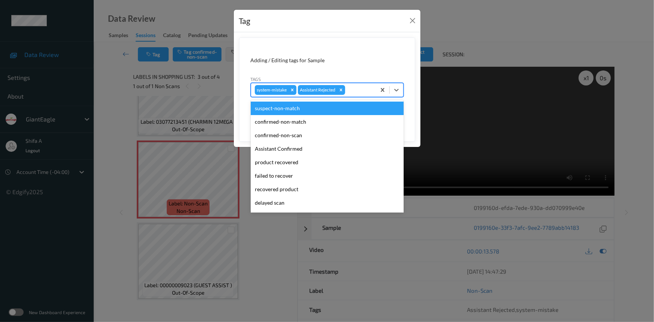
click at [355, 94] on div at bounding box center [360, 90] width 26 height 9
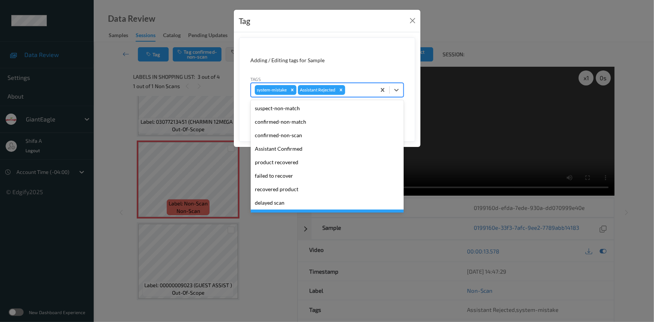
scroll to position [66, 0]
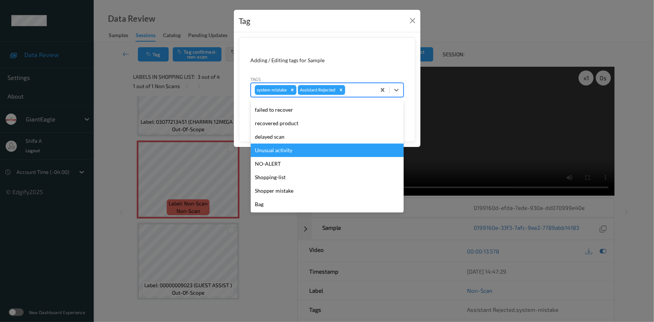
click at [291, 149] on div "Unusual activity" at bounding box center [327, 151] width 153 height 14
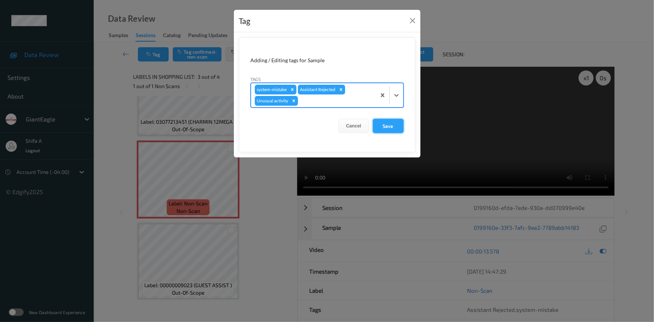
click at [391, 129] on button "Save" at bounding box center [388, 126] width 31 height 14
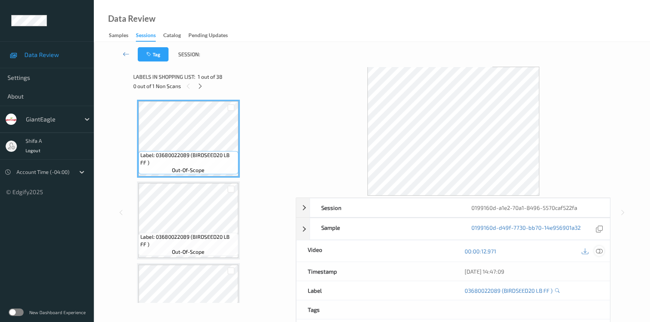
click at [596, 250] on icon at bounding box center [599, 251] width 7 height 7
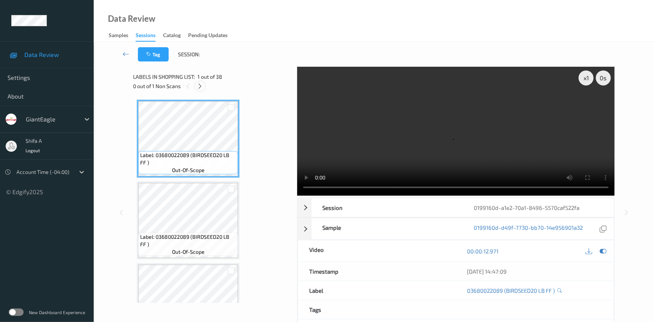
click at [198, 89] on icon at bounding box center [200, 86] width 6 height 7
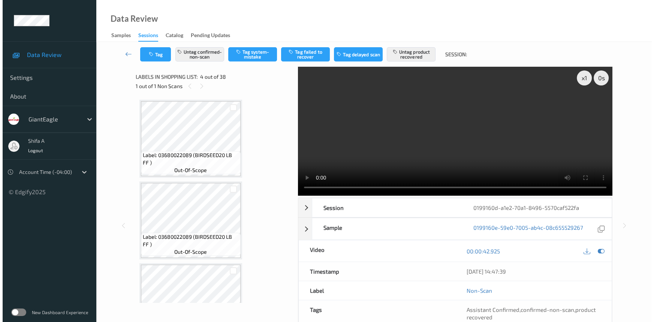
scroll to position [167, 0]
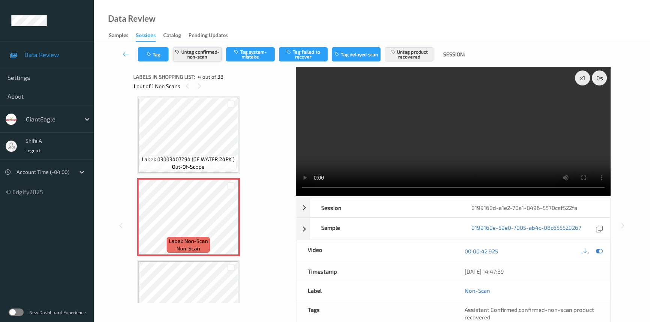
click at [197, 54] on button "Untag confirmed-non-scan" at bounding box center [197, 54] width 49 height 14
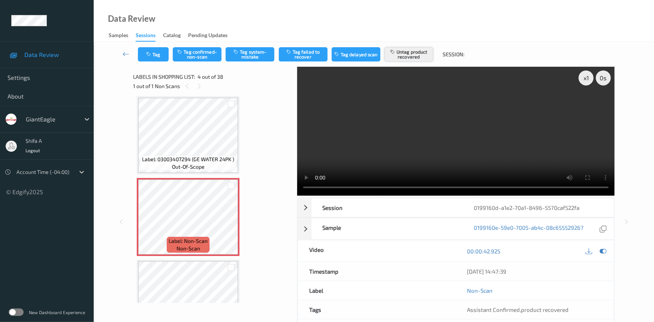
click at [410, 54] on button "Untag product recovered" at bounding box center [409, 54] width 49 height 14
click at [259, 56] on button "Tag system-mistake" at bounding box center [250, 54] width 49 height 14
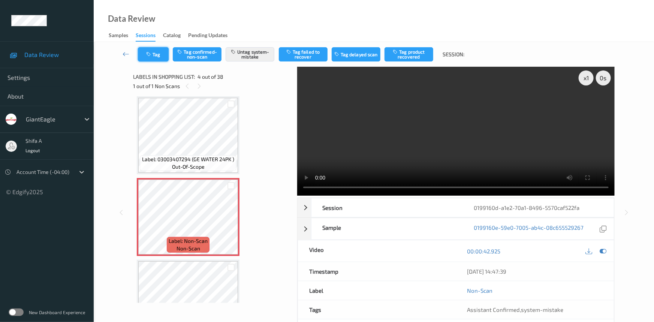
click at [156, 55] on button "Tag" at bounding box center [153, 54] width 31 height 14
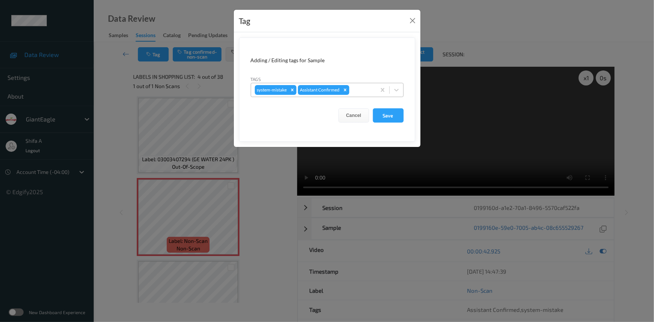
click at [359, 90] on div at bounding box center [361, 90] width 21 height 9
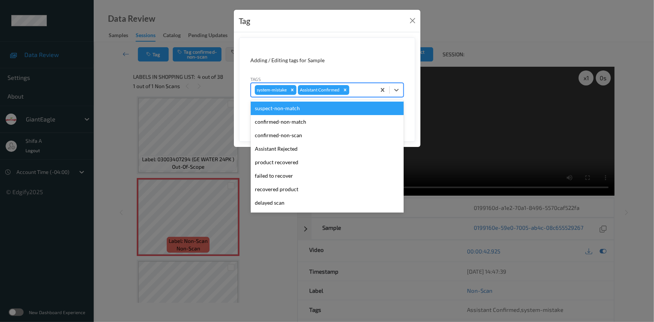
scroll to position [66, 0]
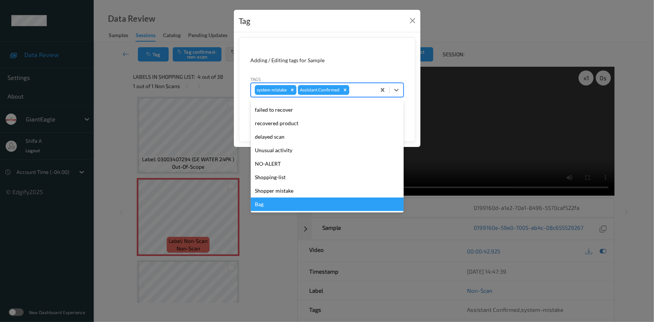
click at [300, 206] on div "Bag" at bounding box center [327, 205] width 153 height 14
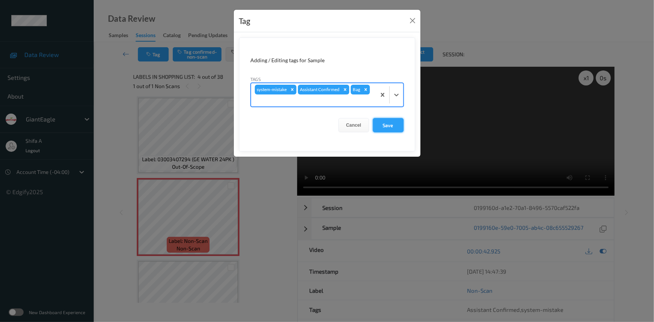
click at [393, 125] on button "Save" at bounding box center [388, 125] width 31 height 14
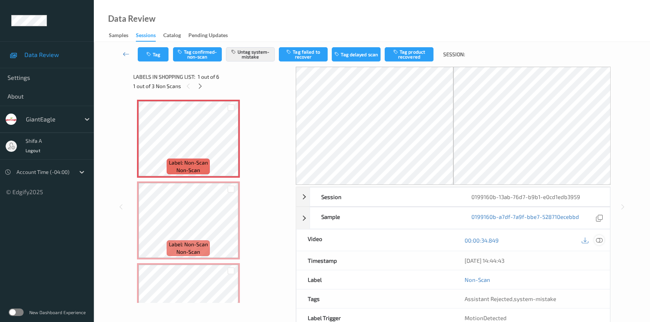
click at [600, 237] on icon at bounding box center [599, 240] width 7 height 7
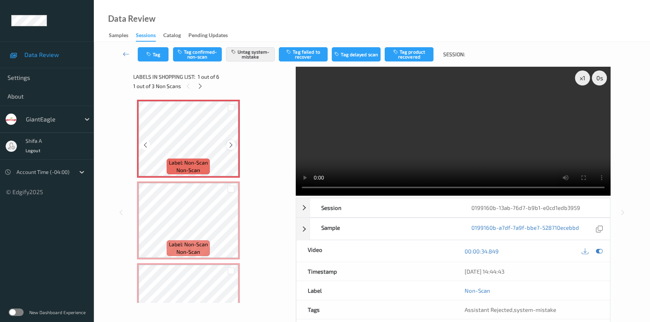
click at [232, 143] on icon at bounding box center [231, 145] width 6 height 7
drag, startPoint x: 503, startPoint y: 138, endPoint x: 498, endPoint y: 138, distance: 4.9
click at [503, 137] on video at bounding box center [453, 131] width 315 height 129
click at [500, 104] on video at bounding box center [453, 131] width 315 height 129
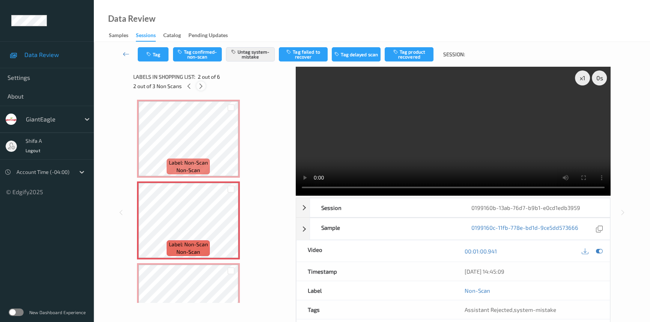
click at [203, 87] on icon at bounding box center [201, 86] width 6 height 7
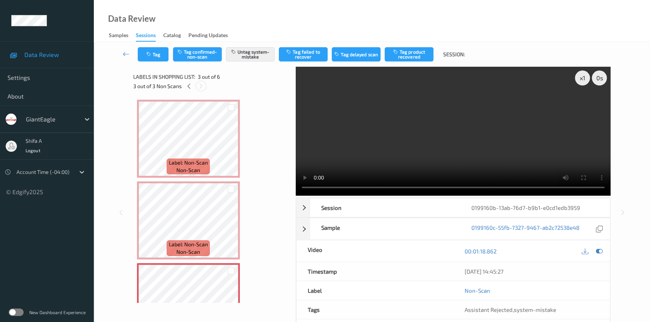
scroll to position [85, 0]
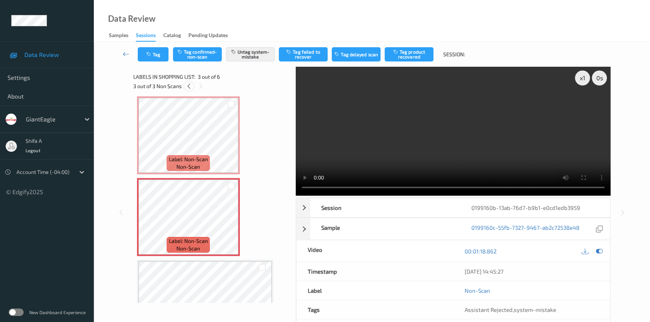
click at [191, 88] on icon at bounding box center [189, 86] width 6 height 7
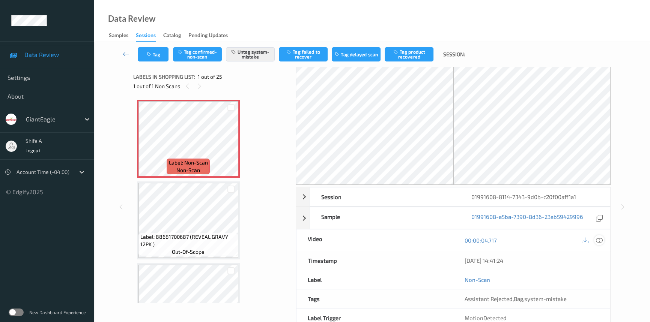
click at [599, 241] on icon at bounding box center [599, 240] width 7 height 7
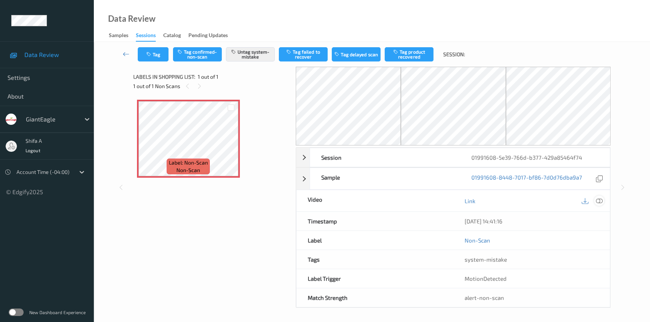
click at [602, 201] on icon at bounding box center [599, 201] width 7 height 7
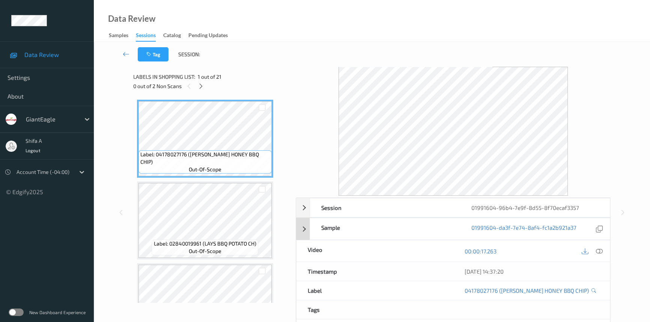
drag, startPoint x: 600, startPoint y: 252, endPoint x: 395, endPoint y: 161, distance: 224.8
click at [600, 252] on icon at bounding box center [599, 251] width 7 height 7
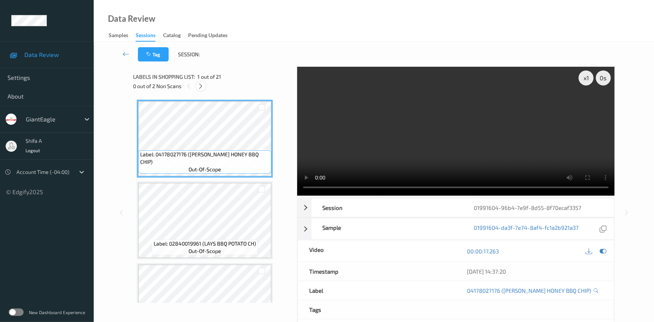
click at [201, 87] on icon at bounding box center [201, 86] width 6 height 7
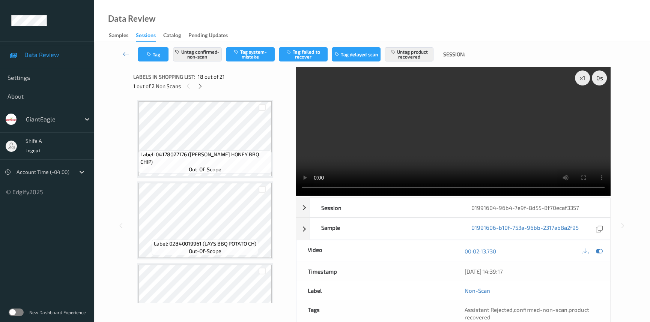
scroll to position [1307, 0]
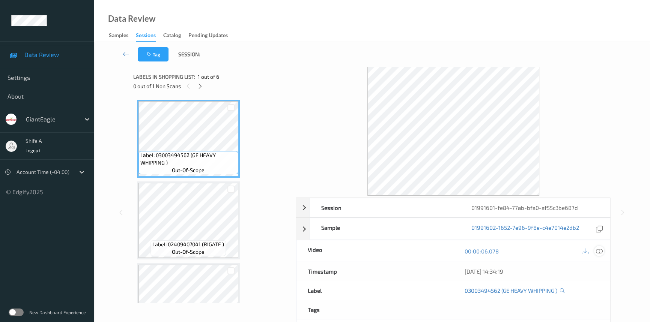
click at [600, 249] on icon at bounding box center [599, 251] width 7 height 7
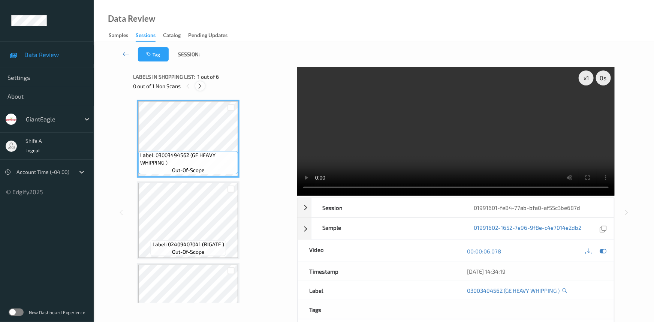
click at [201, 86] on icon at bounding box center [200, 86] width 6 height 7
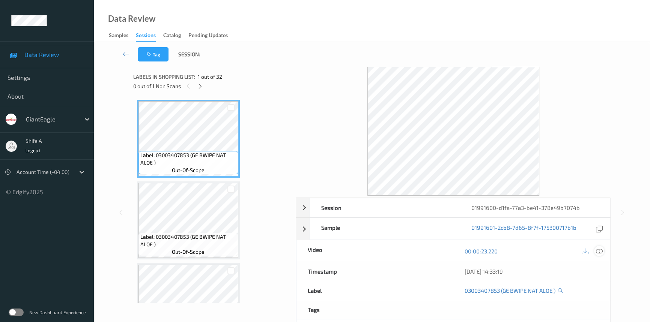
click at [601, 251] on icon at bounding box center [599, 251] width 7 height 7
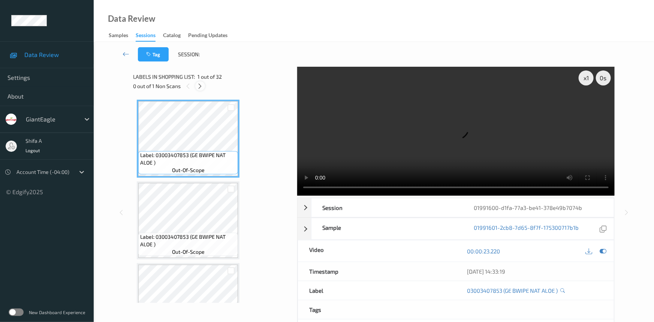
click at [200, 87] on icon at bounding box center [200, 86] width 6 height 7
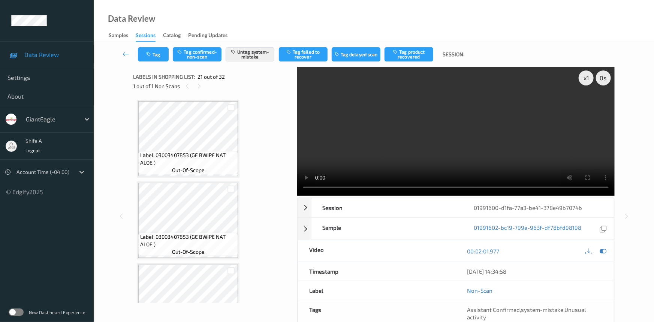
scroll to position [1552, 0]
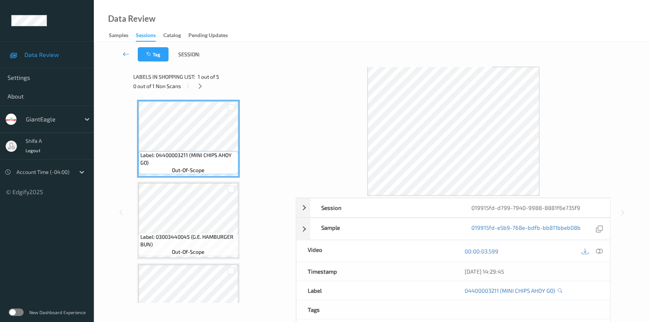
drag, startPoint x: 600, startPoint y: 252, endPoint x: 587, endPoint y: 251, distance: 12.8
click at [600, 251] on icon at bounding box center [599, 251] width 7 height 7
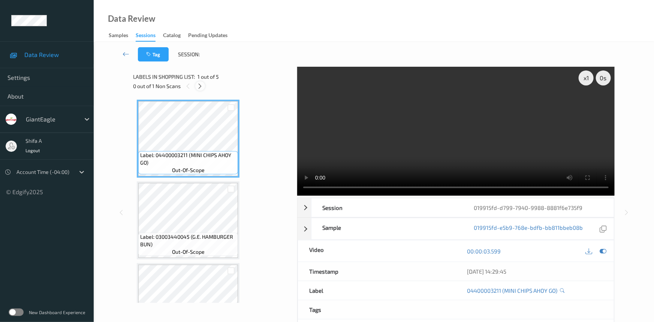
click at [202, 87] on icon at bounding box center [200, 86] width 6 height 7
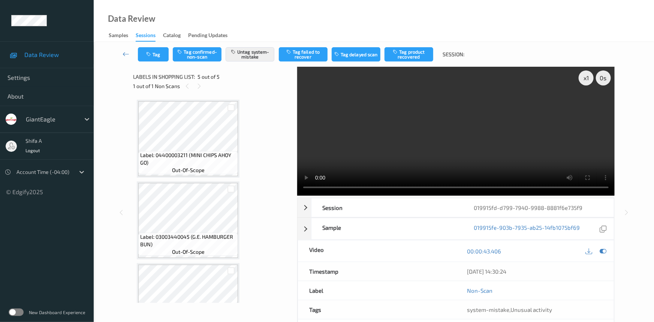
scroll to position [204, 0]
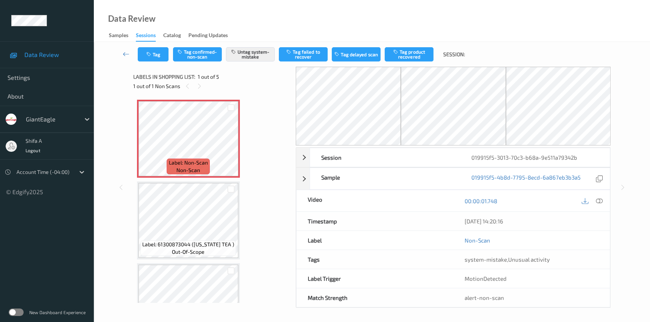
click at [600, 200] on icon at bounding box center [599, 201] width 7 height 7
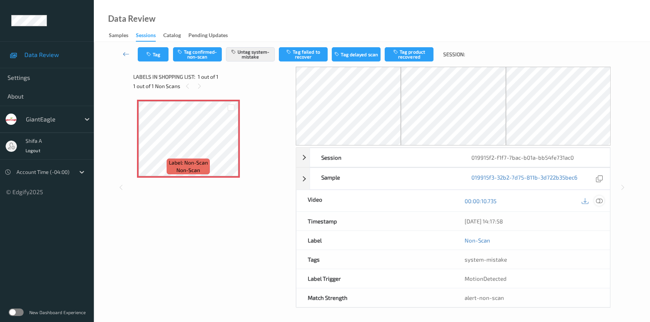
click at [600, 200] on icon at bounding box center [599, 201] width 7 height 7
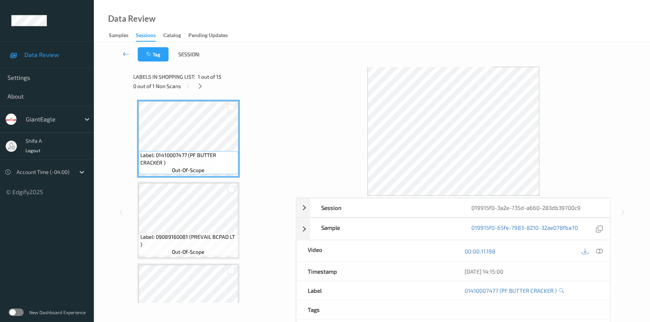
click at [599, 253] on icon at bounding box center [599, 251] width 7 height 7
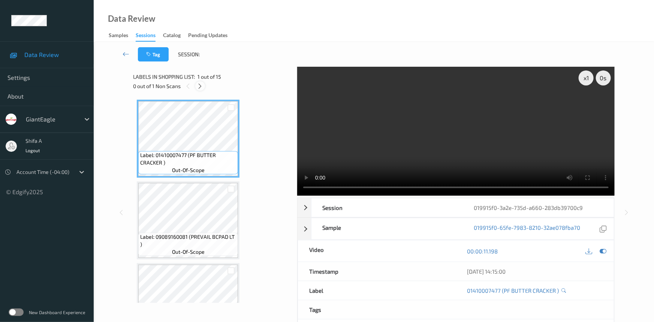
click at [200, 88] on icon at bounding box center [200, 86] width 6 height 7
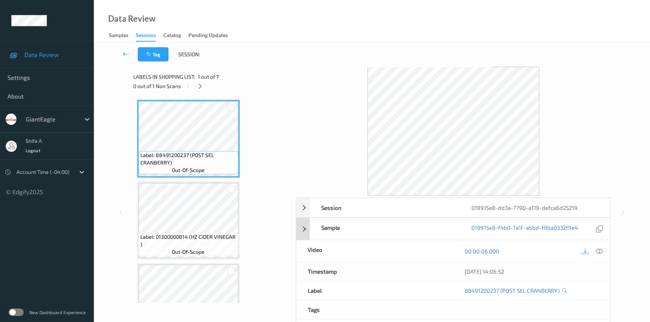
drag, startPoint x: 599, startPoint y: 252, endPoint x: 361, endPoint y: 164, distance: 254.1
click at [600, 252] on icon at bounding box center [599, 251] width 7 height 7
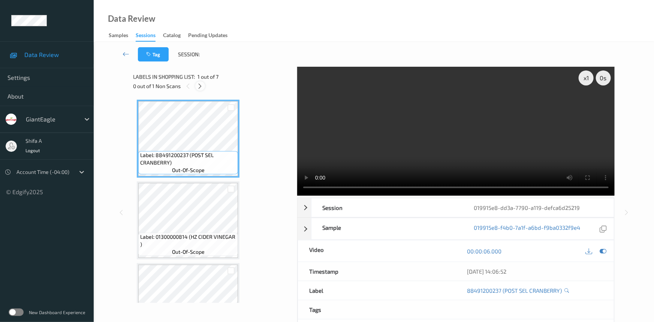
click at [203, 87] on icon at bounding box center [200, 86] width 6 height 7
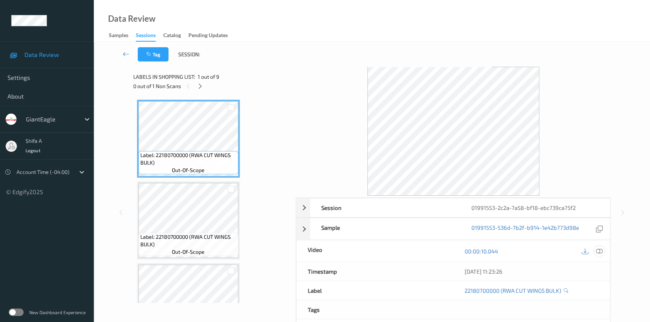
click at [597, 250] on icon at bounding box center [599, 251] width 7 height 7
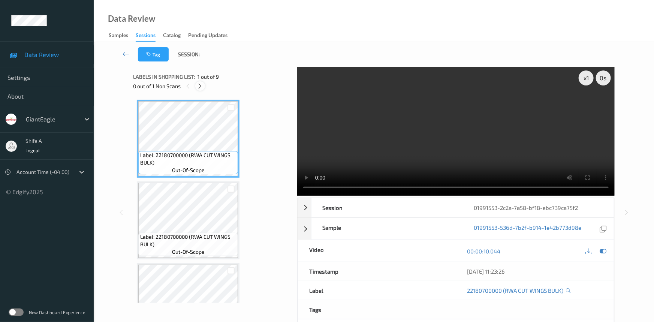
click at [203, 84] on icon at bounding box center [200, 86] width 6 height 7
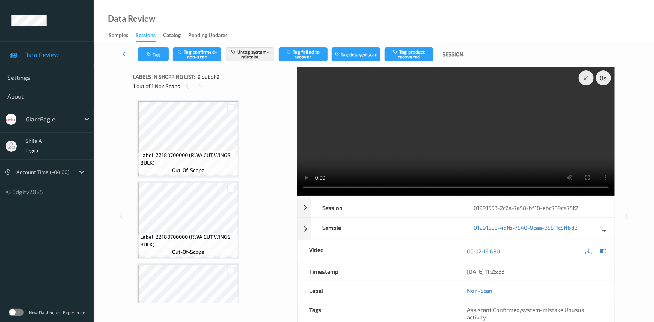
scroll to position [530, 0]
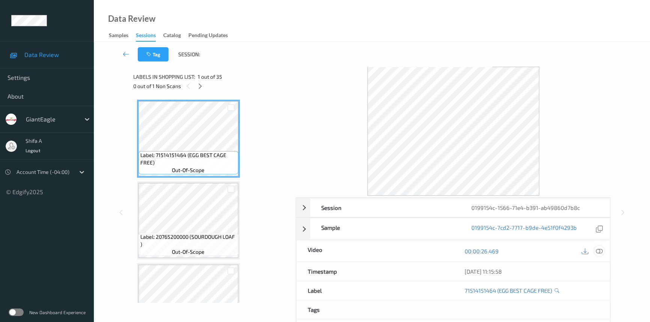
click at [601, 249] on icon at bounding box center [599, 251] width 7 height 7
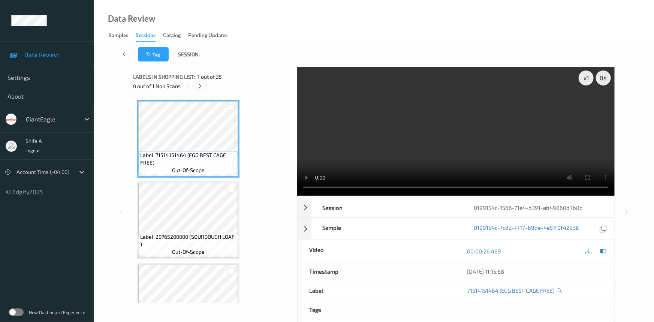
click at [199, 89] on icon at bounding box center [200, 86] width 6 height 7
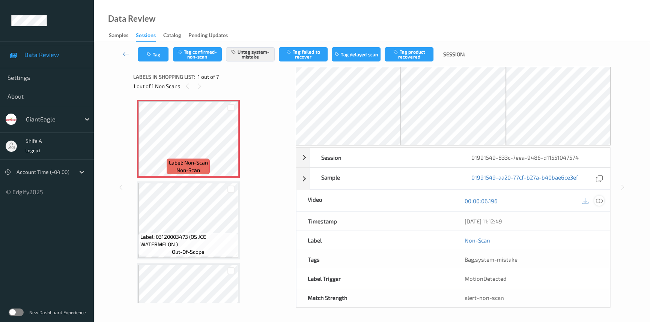
click at [596, 199] on icon at bounding box center [599, 201] width 7 height 7
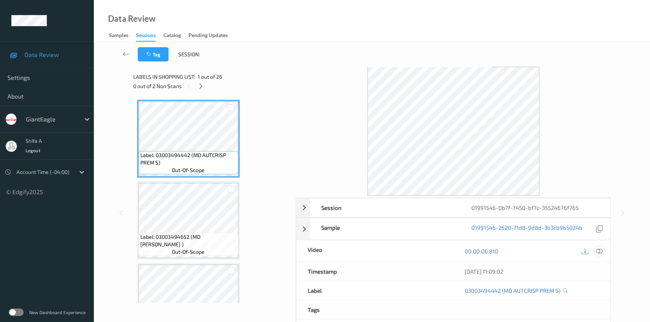
click at [600, 249] on icon at bounding box center [599, 251] width 7 height 7
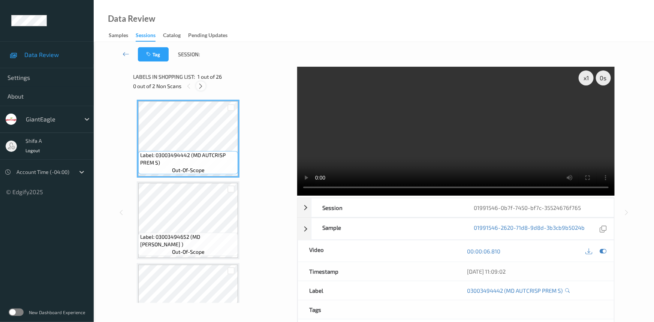
click at [203, 86] on icon at bounding box center [201, 86] width 6 height 7
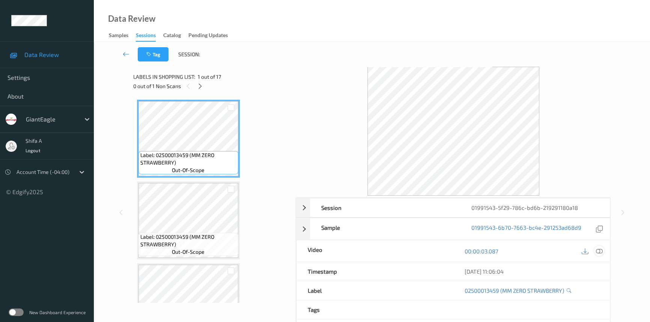
click at [599, 250] on icon at bounding box center [599, 251] width 7 height 7
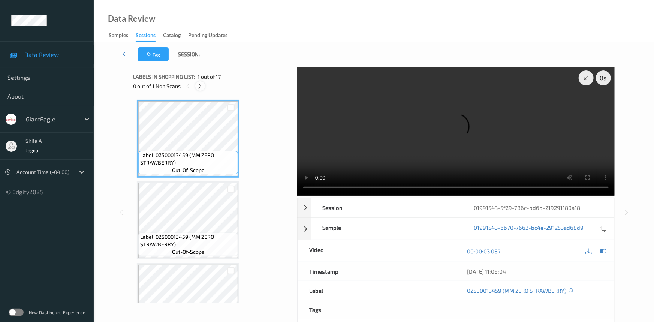
click at [201, 86] on icon at bounding box center [200, 86] width 6 height 7
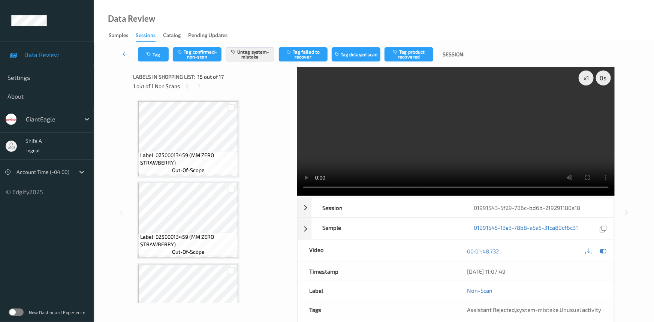
scroll to position [1062, 0]
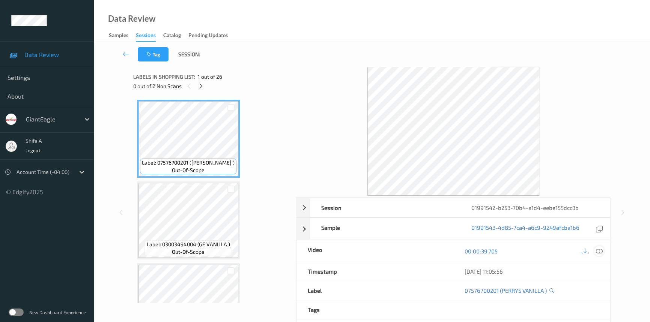
click at [600, 252] on icon at bounding box center [599, 251] width 7 height 7
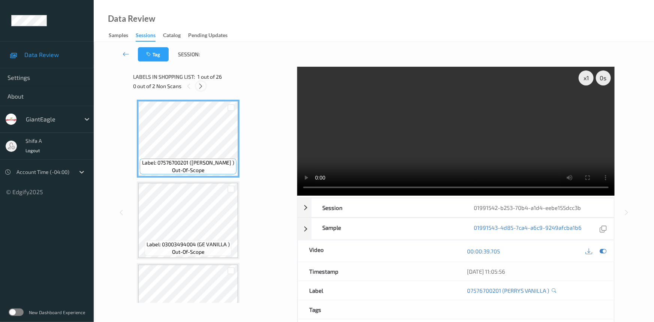
click at [202, 88] on icon at bounding box center [201, 86] width 6 height 7
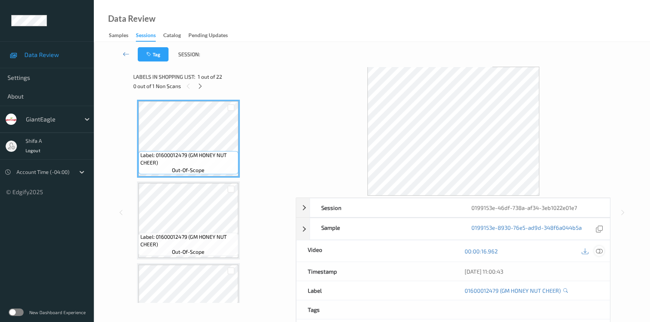
click at [601, 249] on icon at bounding box center [599, 251] width 7 height 7
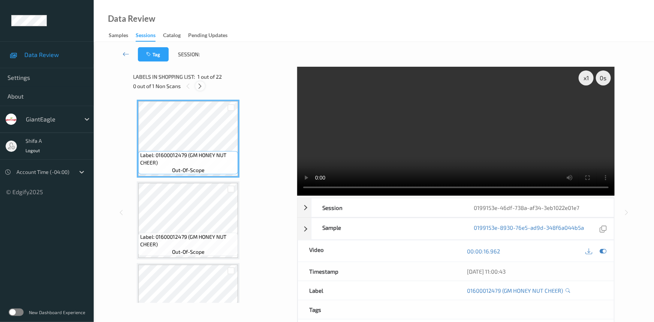
click at [200, 87] on icon at bounding box center [200, 86] width 6 height 7
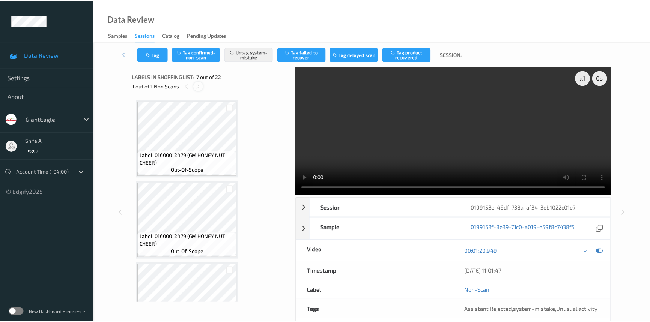
scroll to position [411, 0]
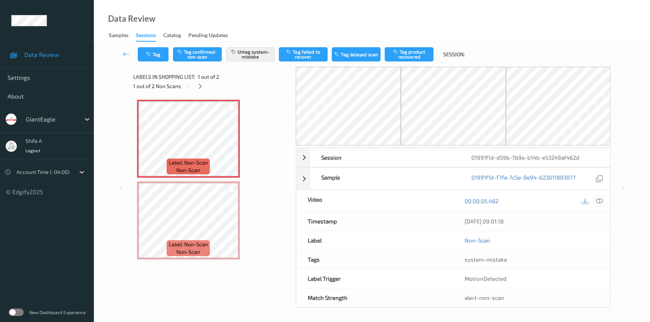
click at [597, 201] on icon at bounding box center [599, 201] width 7 height 7
